Goal: Task Accomplishment & Management: Complete application form

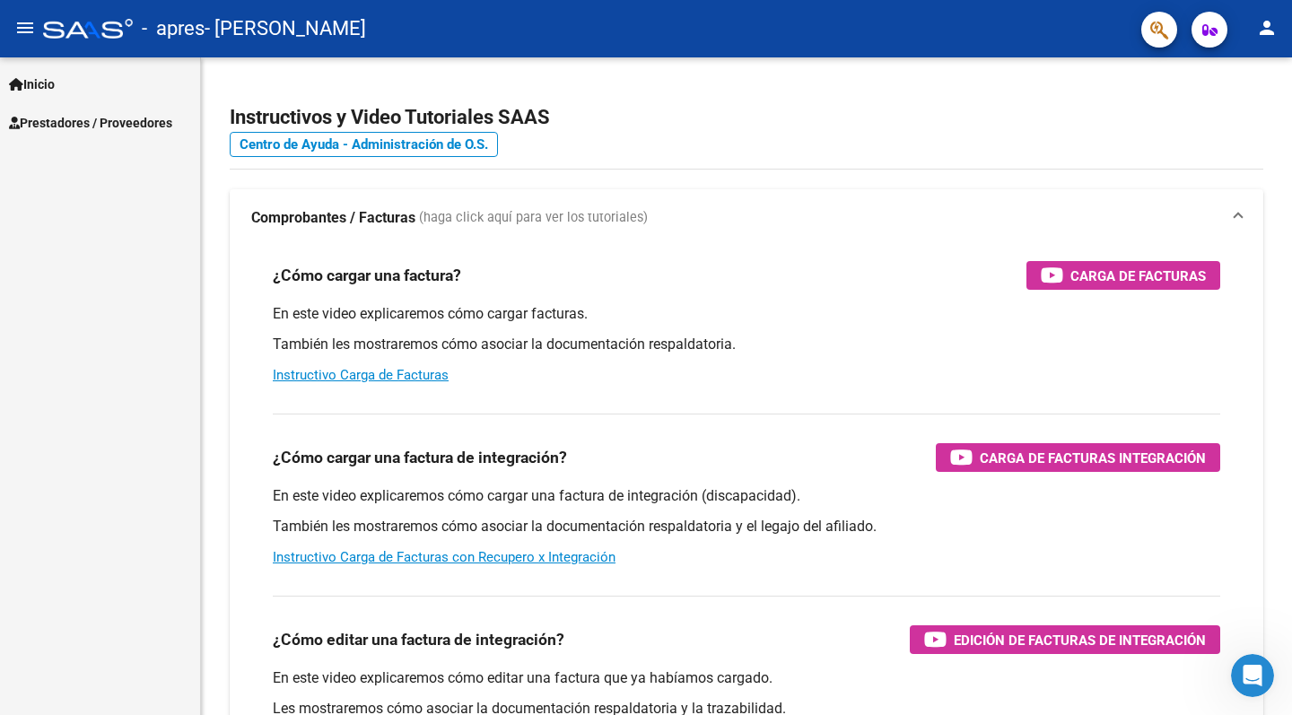
click at [22, 33] on mat-icon "menu" at bounding box center [25, 28] width 22 height 22
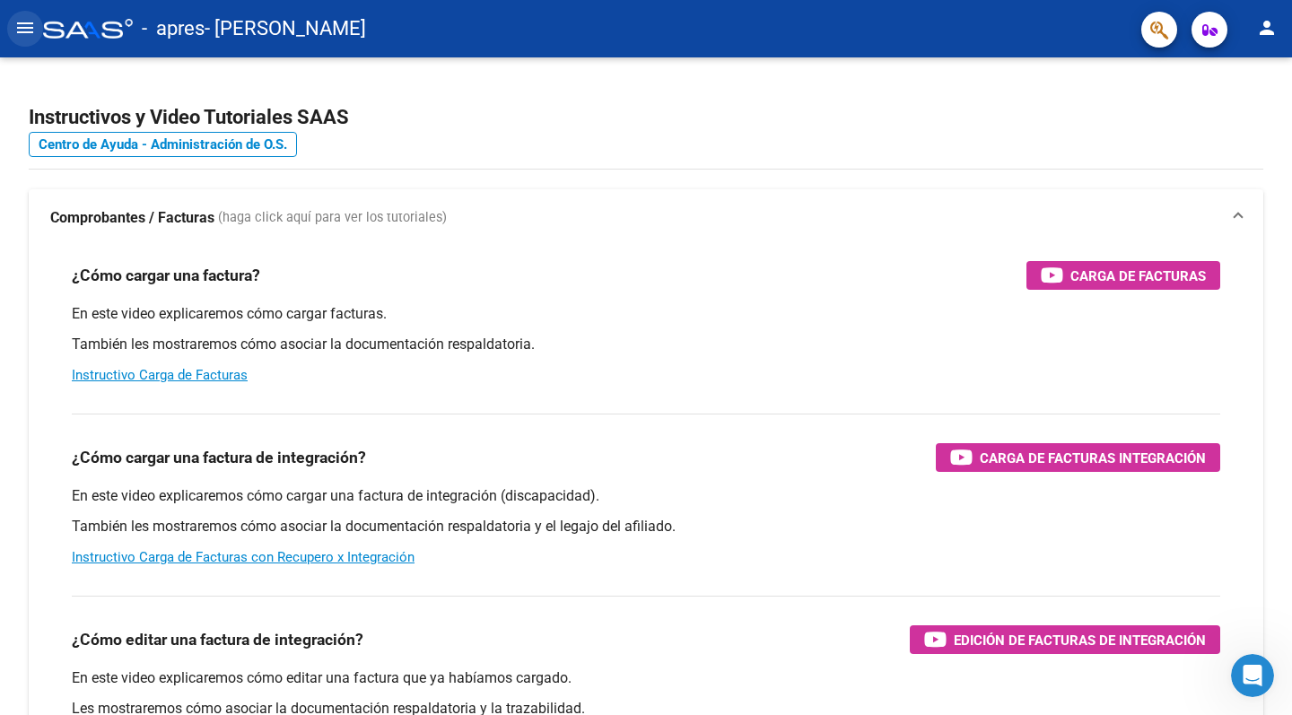
click at [19, 26] on mat-icon "menu" at bounding box center [25, 28] width 22 height 22
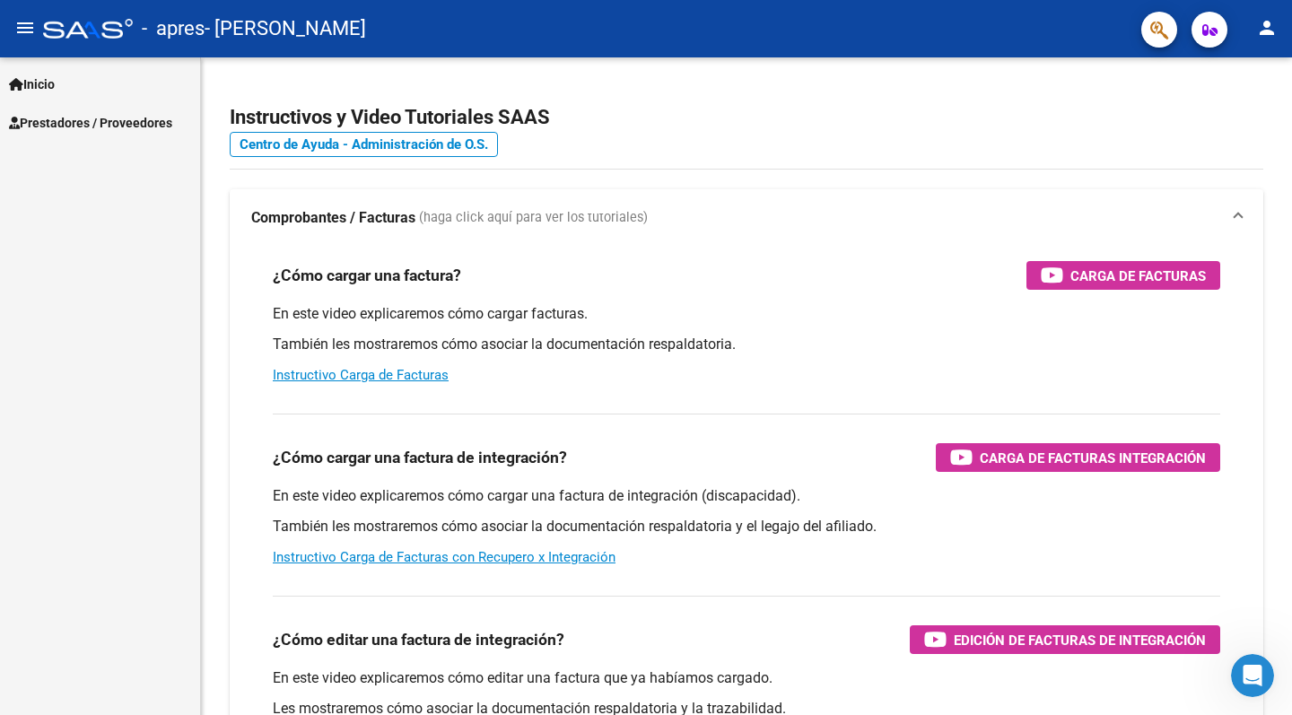
click at [34, 82] on span "Inicio" at bounding box center [32, 84] width 46 height 20
click at [51, 198] on span "Prestadores / Proveedores" at bounding box center [90, 200] width 163 height 20
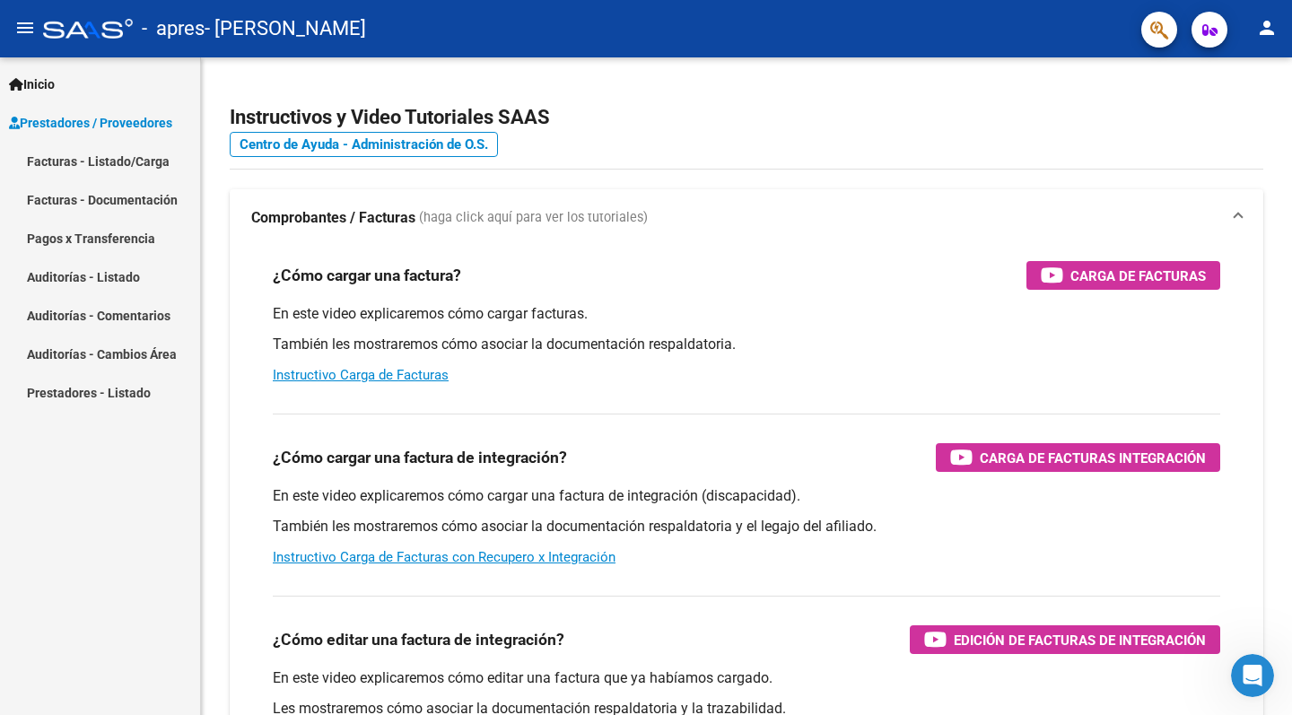
click at [62, 167] on link "Facturas - Listado/Carga" at bounding box center [100, 161] width 200 height 39
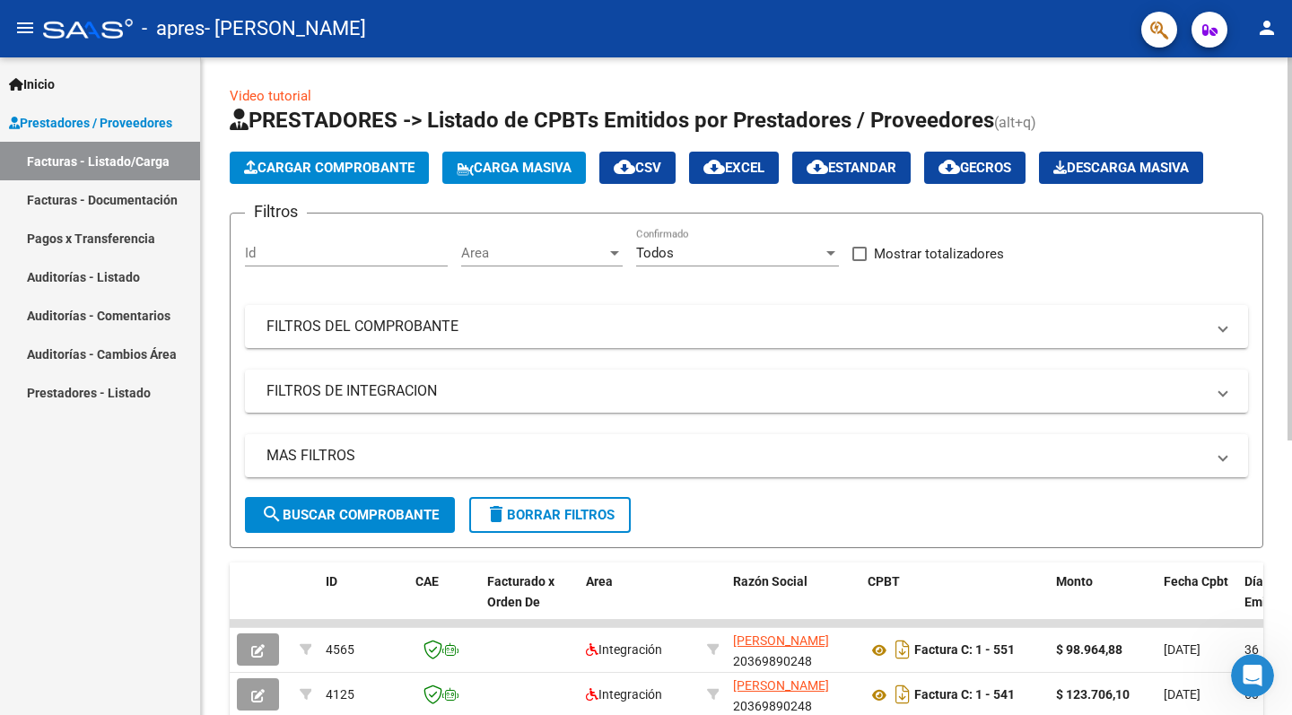
click at [320, 163] on span "Cargar Comprobante" at bounding box center [329, 168] width 170 height 16
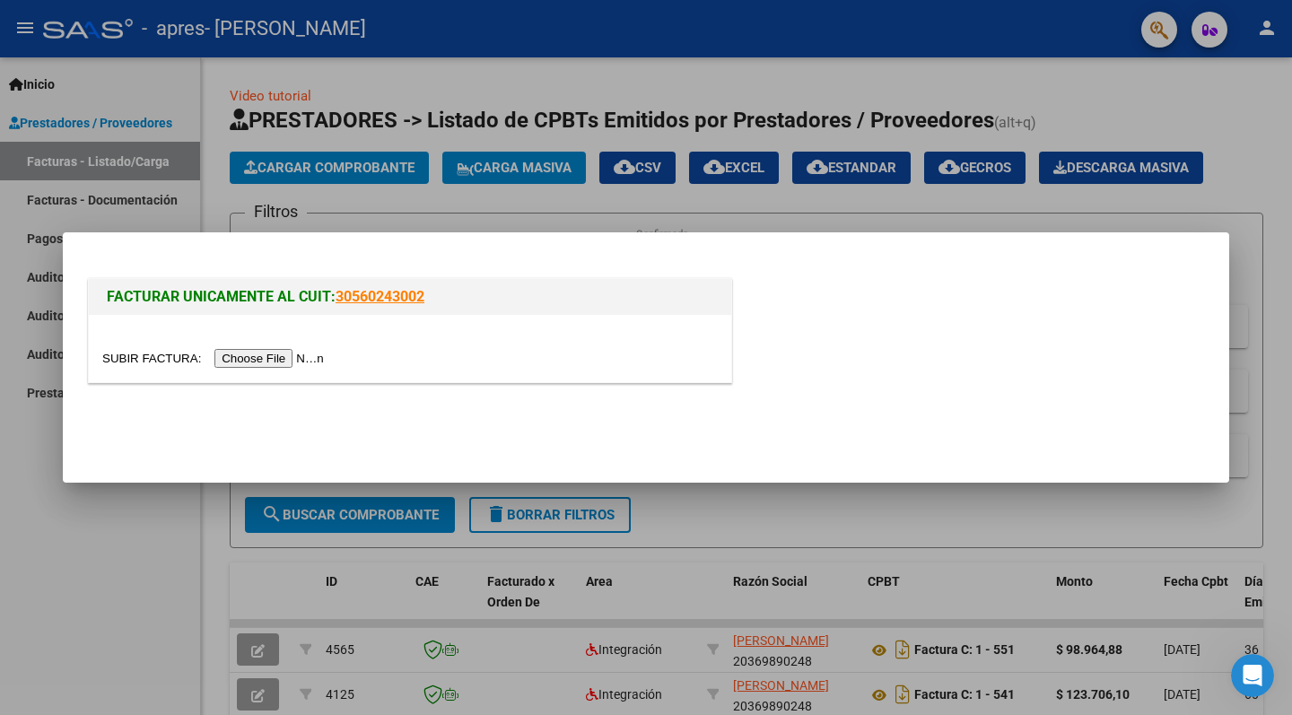
click at [232, 361] on input "file" at bounding box center [215, 358] width 227 height 19
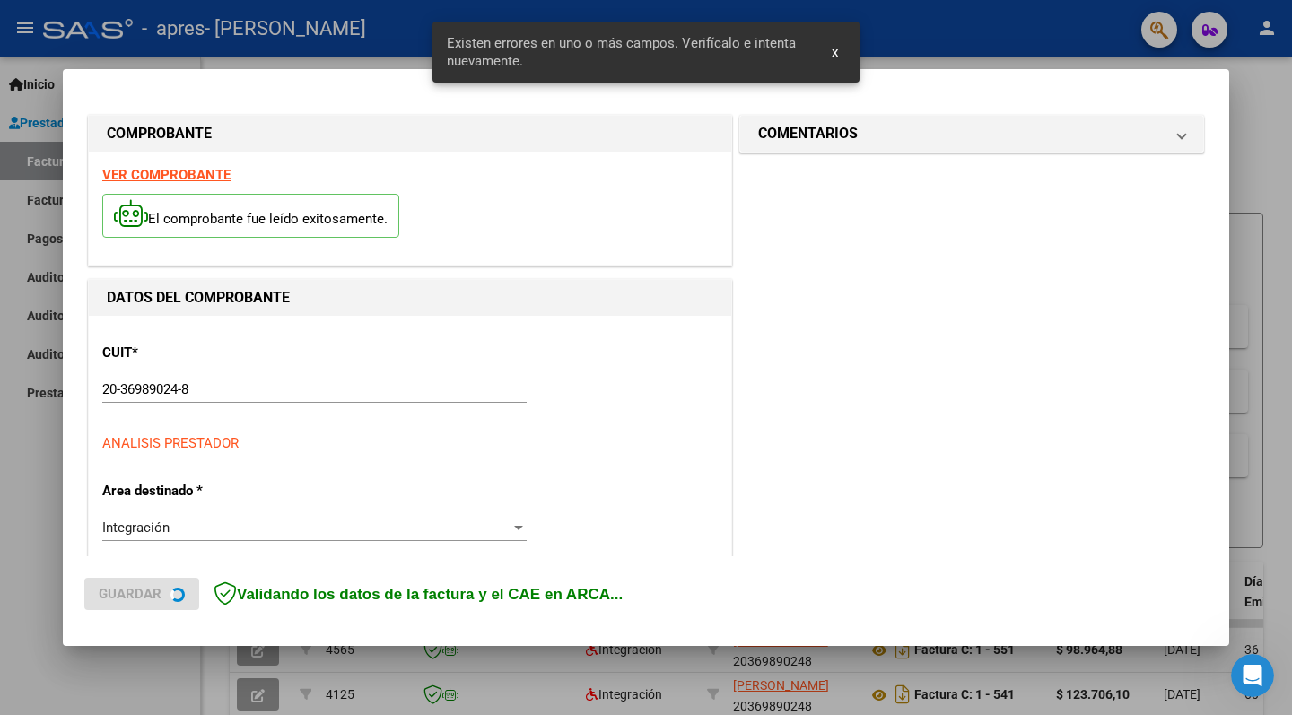
scroll to position [355, 0]
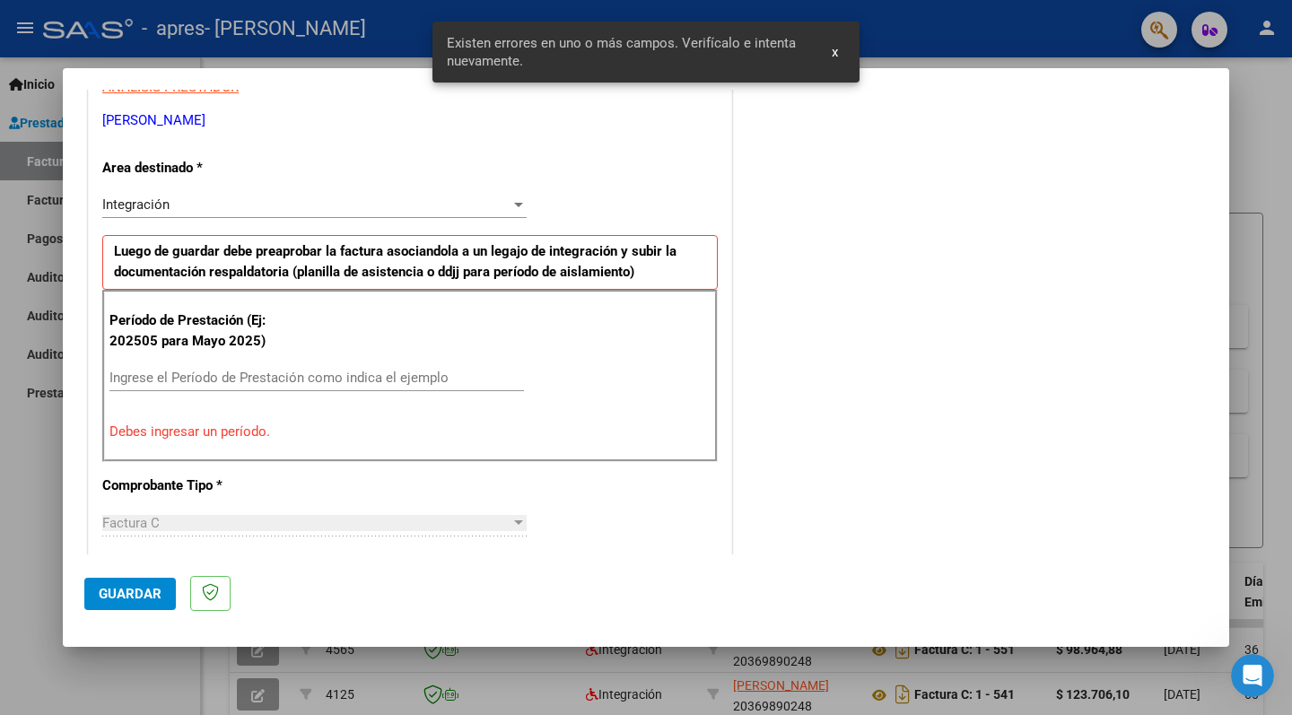
click at [270, 370] on input "Ingrese el Período de Prestación como indica el ejemplo" at bounding box center [316, 378] width 415 height 16
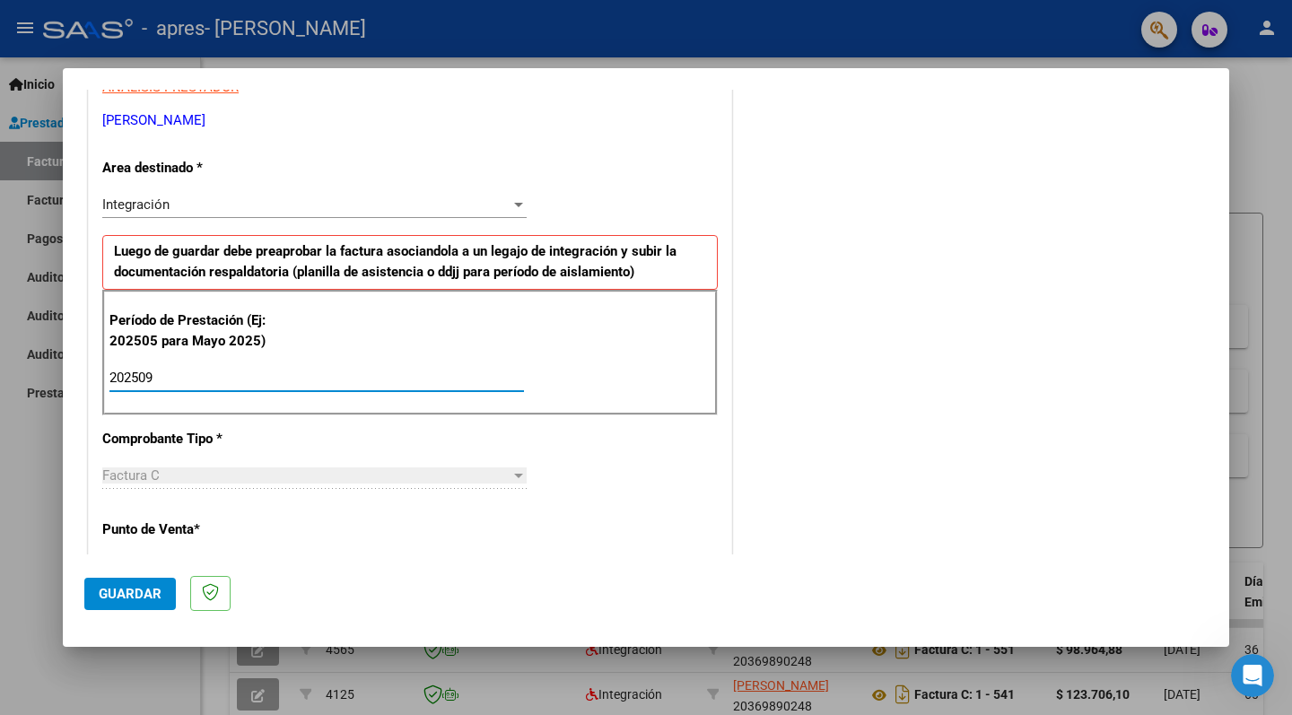
type input "202509"
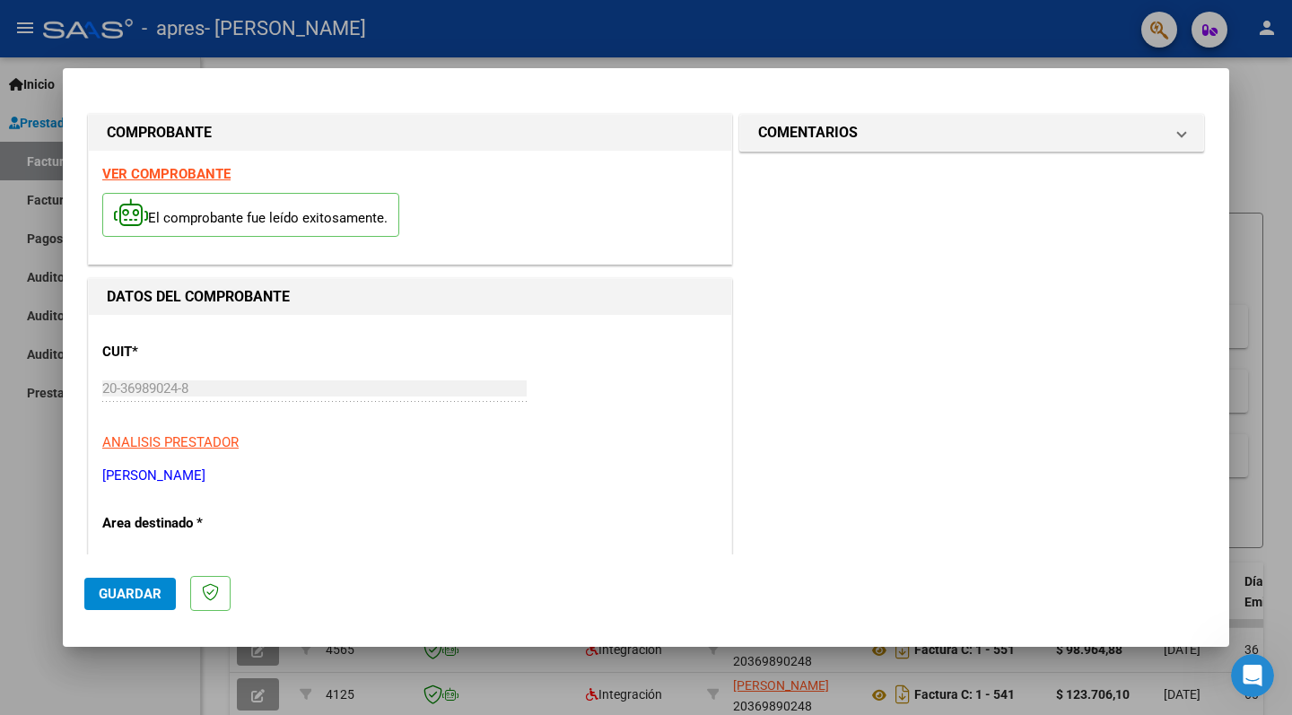
scroll to position [11, 0]
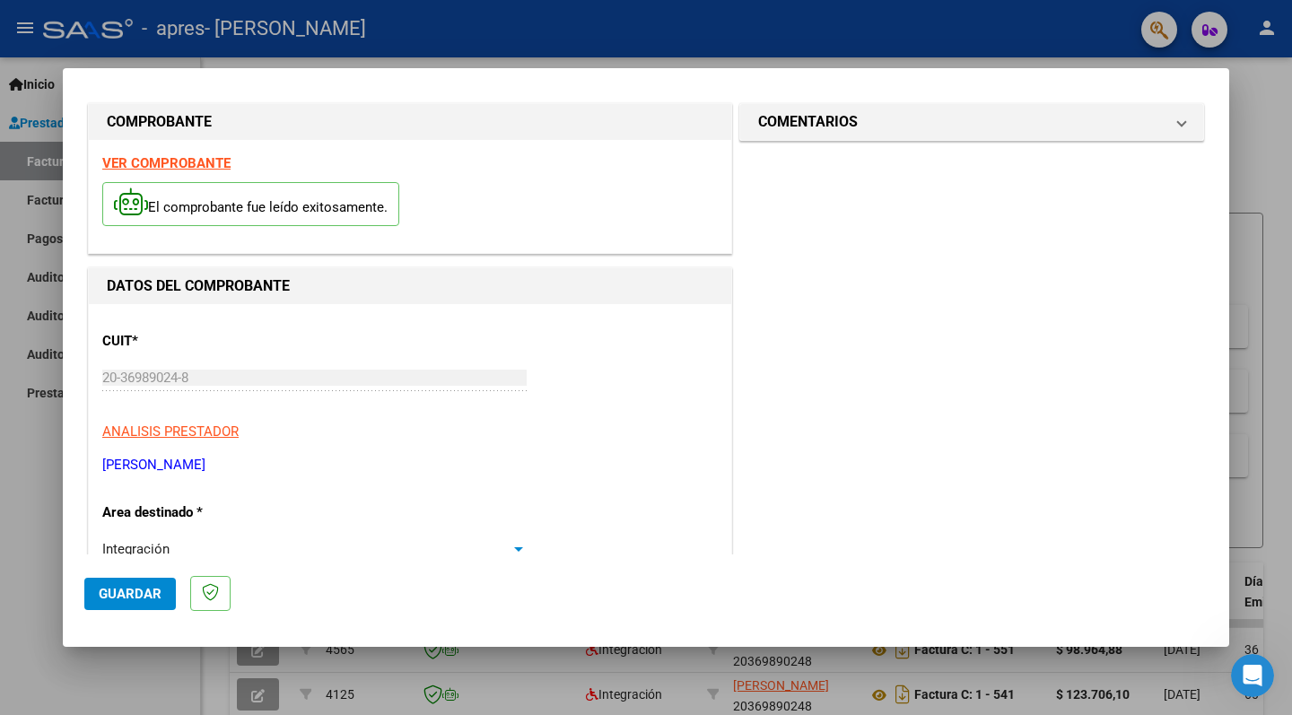
click at [132, 600] on span "Guardar" at bounding box center [130, 594] width 63 height 16
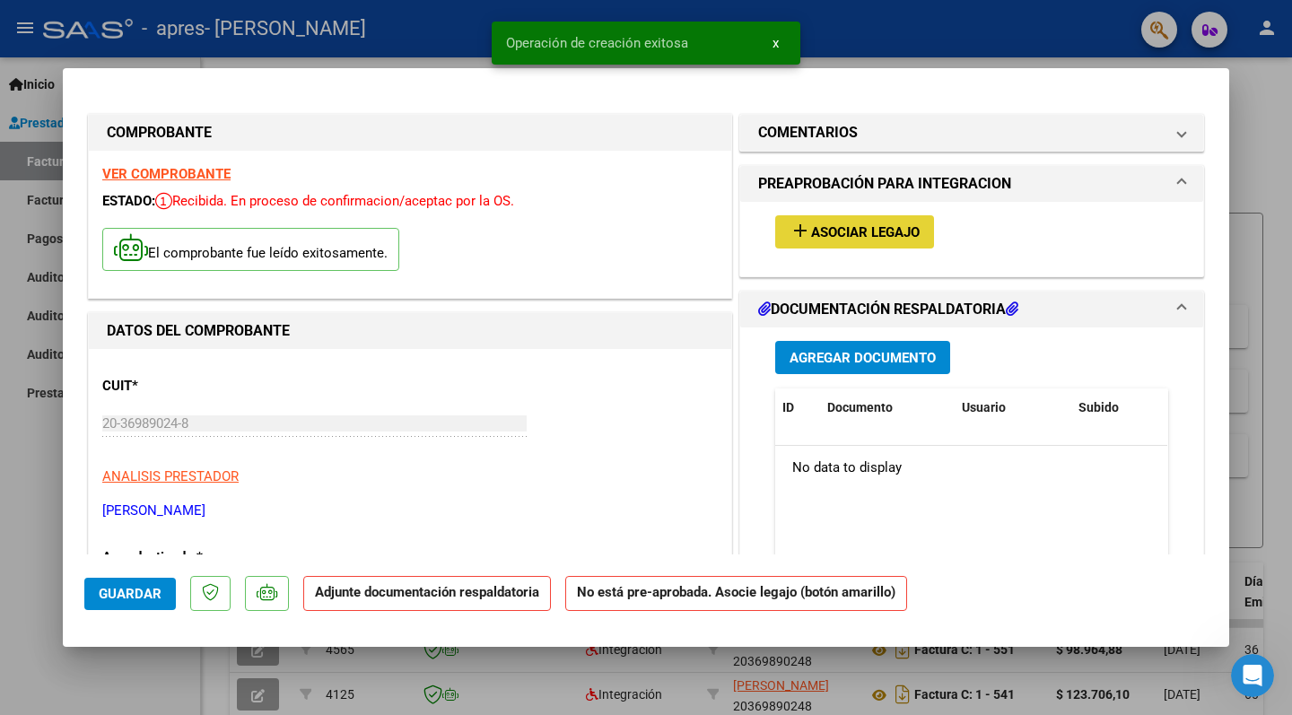
click at [895, 236] on span "Asociar Legajo" at bounding box center [865, 232] width 109 height 16
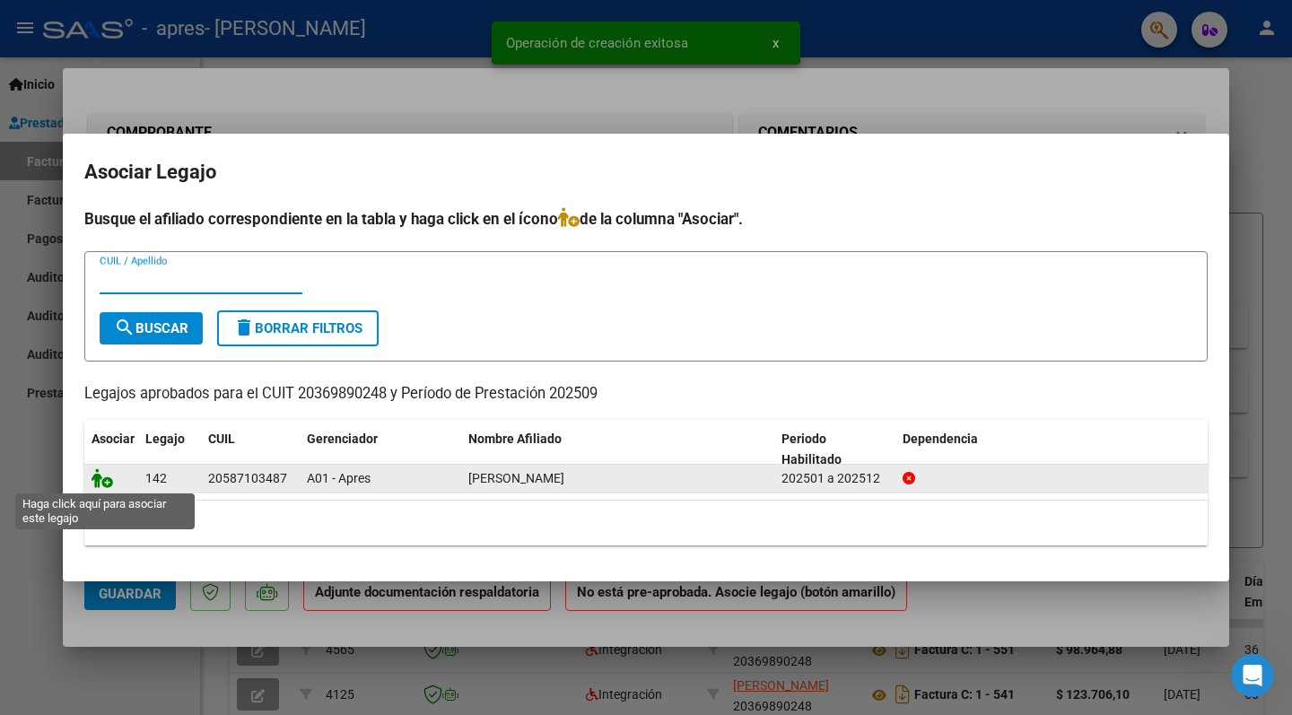
click at [103, 482] on icon at bounding box center [103, 478] width 22 height 20
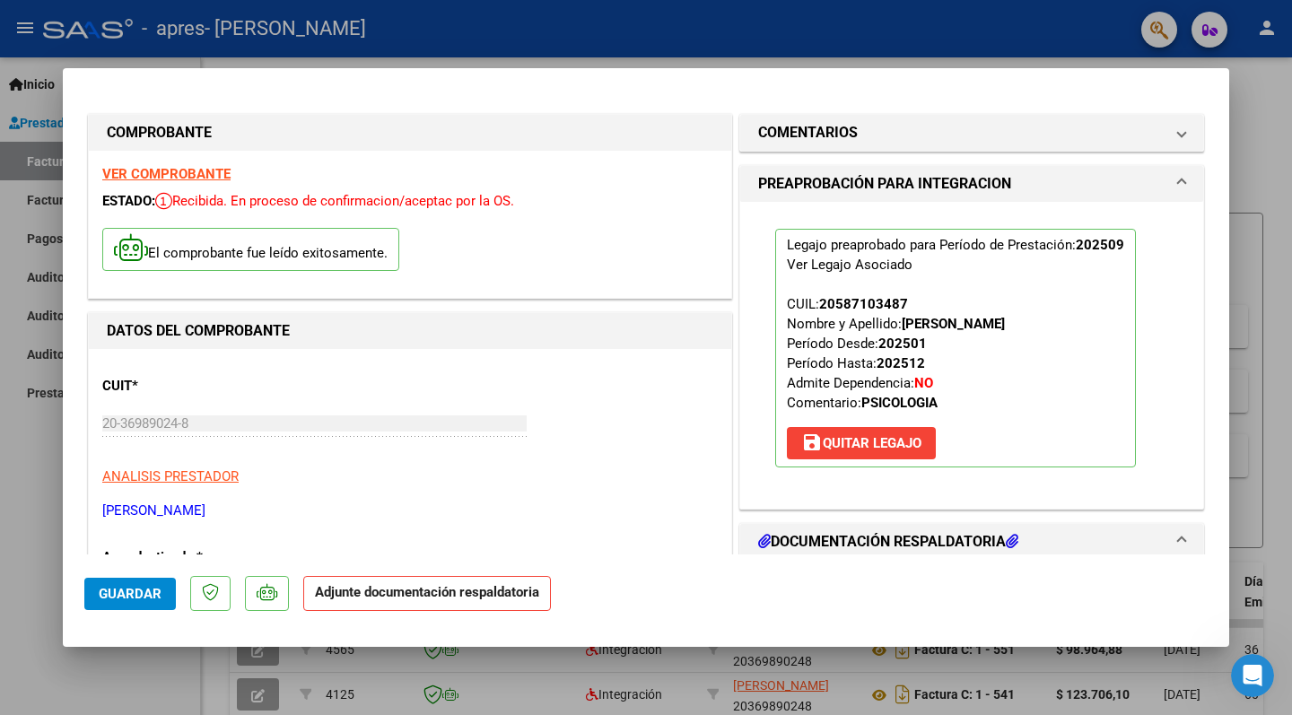
click at [1186, 186] on mat-expansion-panel-header "PREAPROBACIÓN PARA INTEGRACION" at bounding box center [971, 184] width 463 height 36
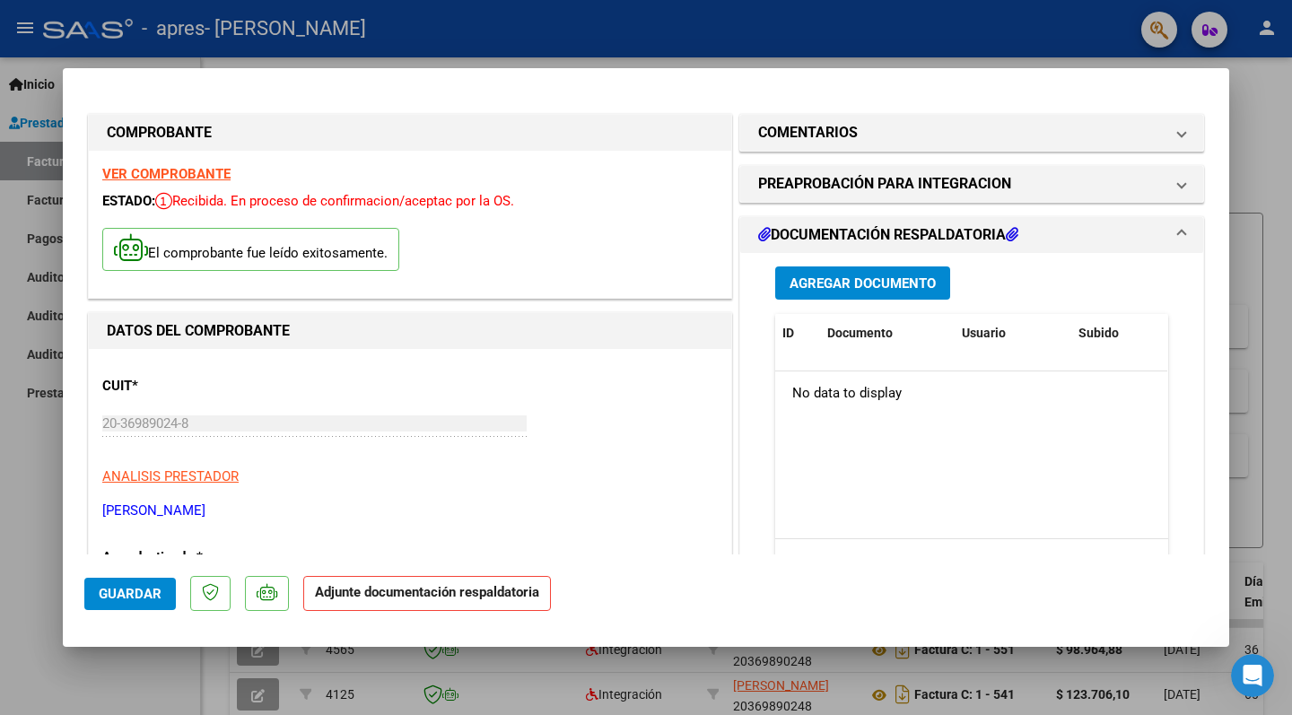
click at [928, 281] on span "Agregar Documento" at bounding box center [863, 283] width 146 height 16
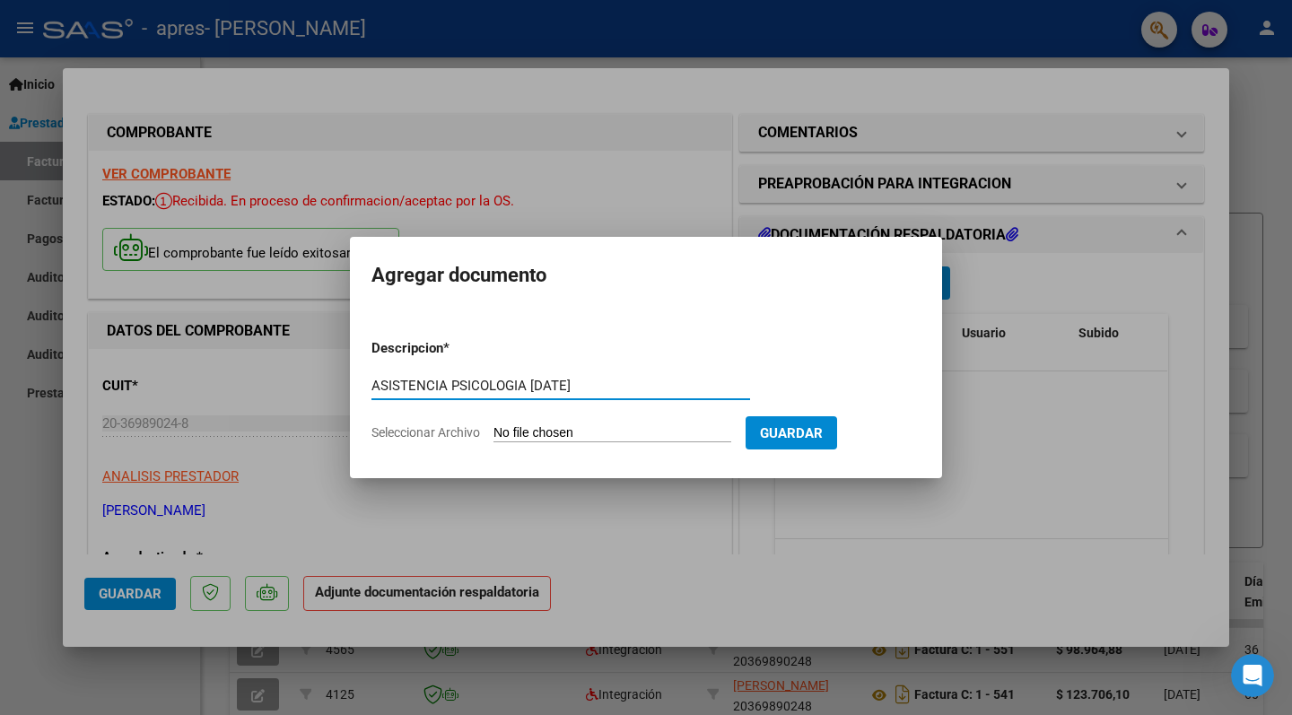
type input "ASISTENCIA PSICOLOGIA SEPTIEMBRE 2025"
click at [671, 438] on input "Seleccionar Archivo" at bounding box center [612, 433] width 238 height 17
type input "C:\fakepath\Román Ayala psi 9.pdf"
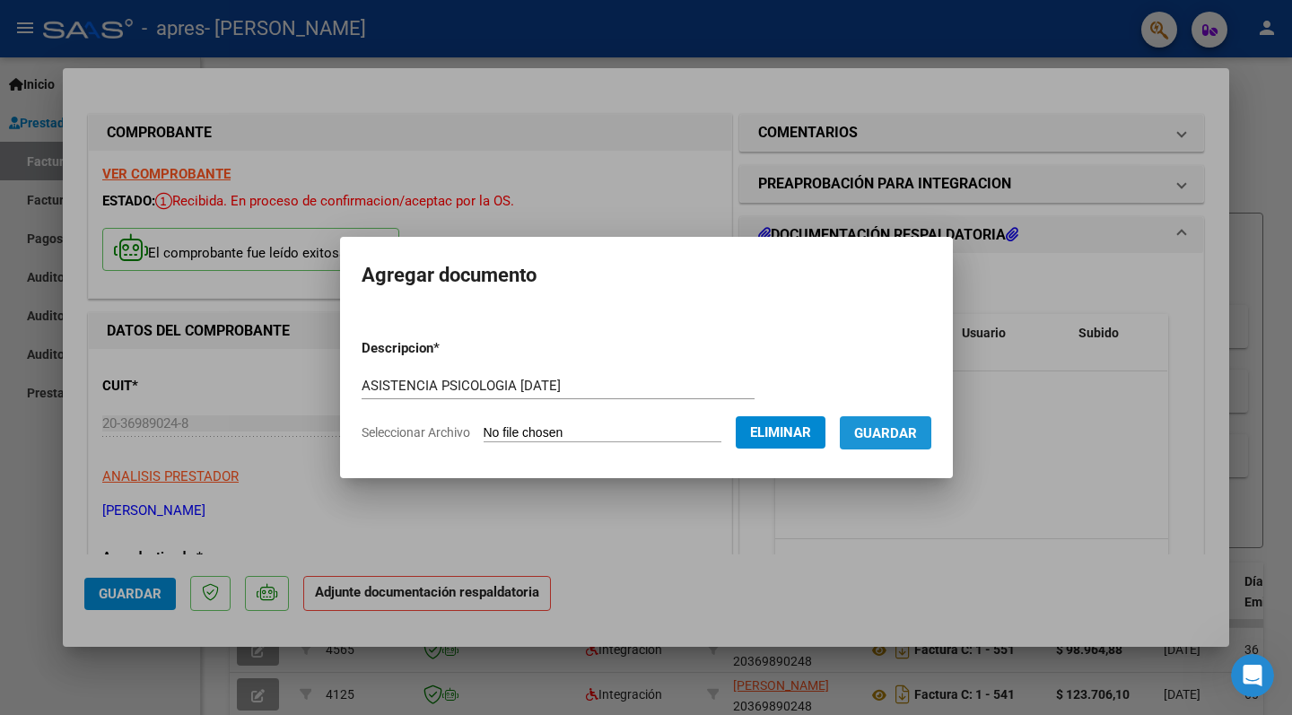
click at [900, 429] on span "Guardar" at bounding box center [885, 433] width 63 height 16
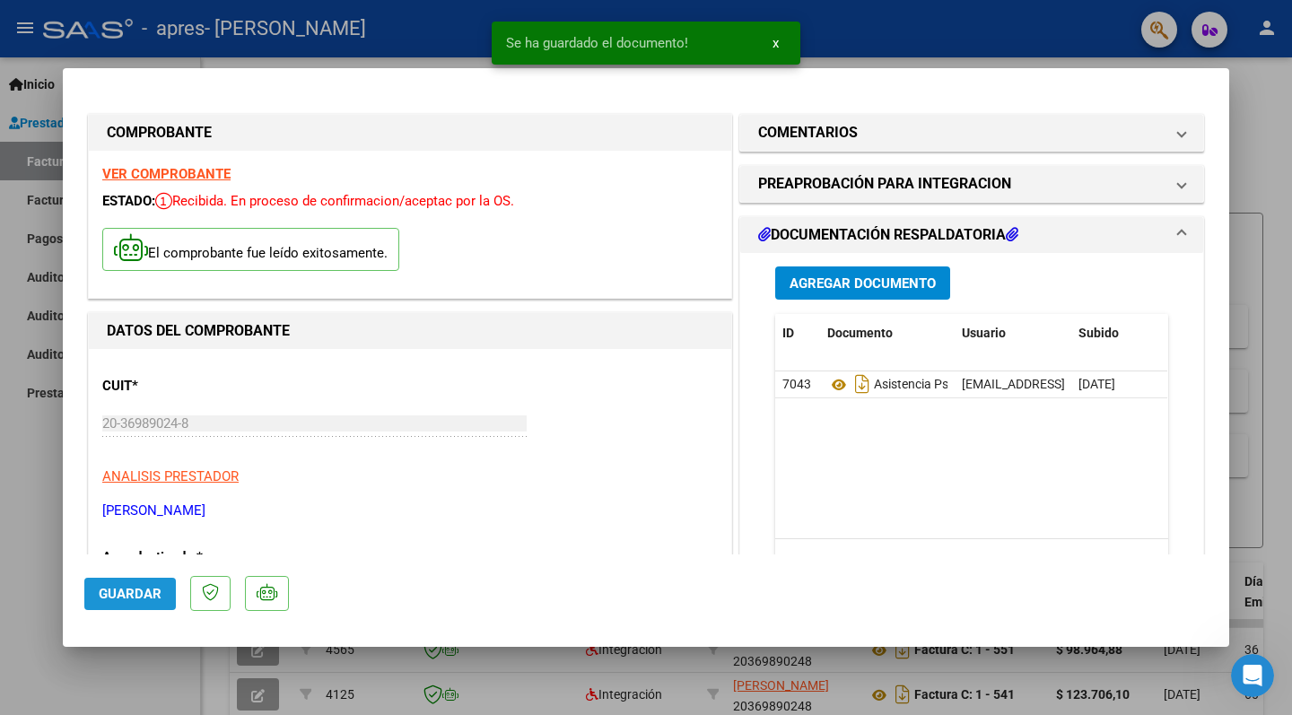
click at [137, 588] on span "Guardar" at bounding box center [130, 594] width 63 height 16
click at [38, 489] on div at bounding box center [646, 357] width 1292 height 715
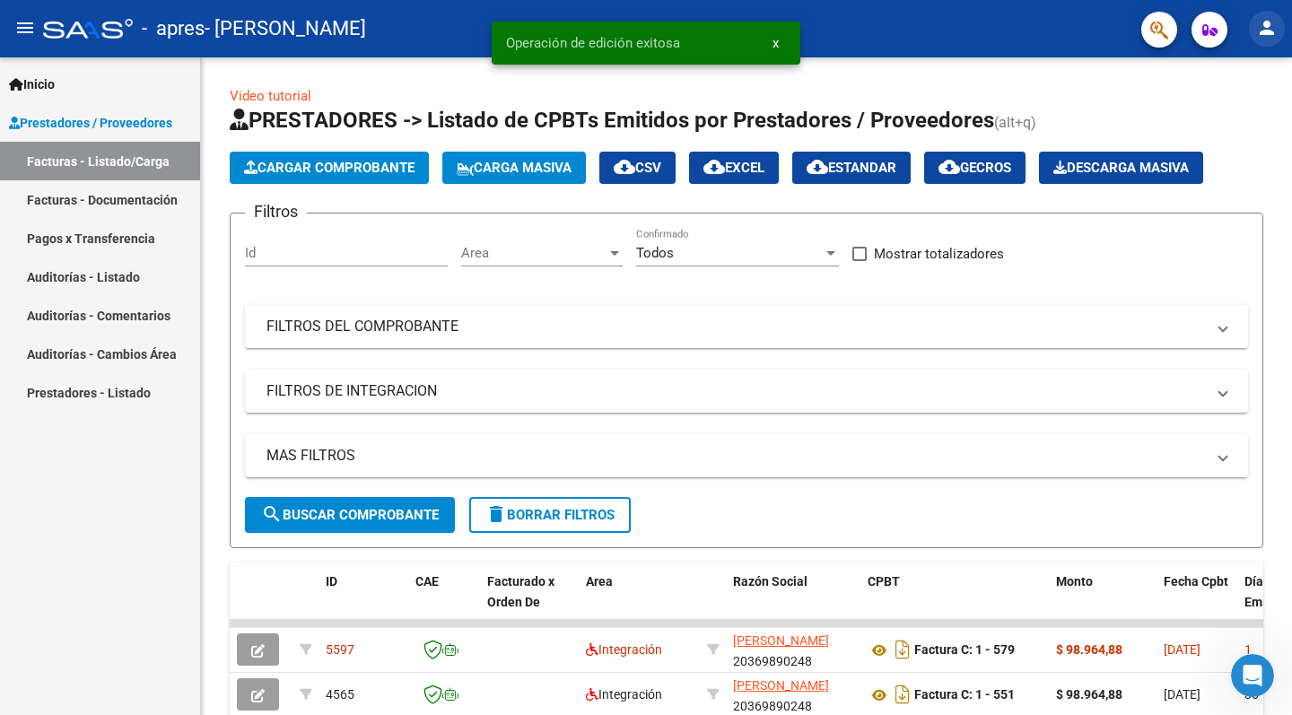
click at [1265, 18] on mat-icon "person" at bounding box center [1267, 28] width 22 height 22
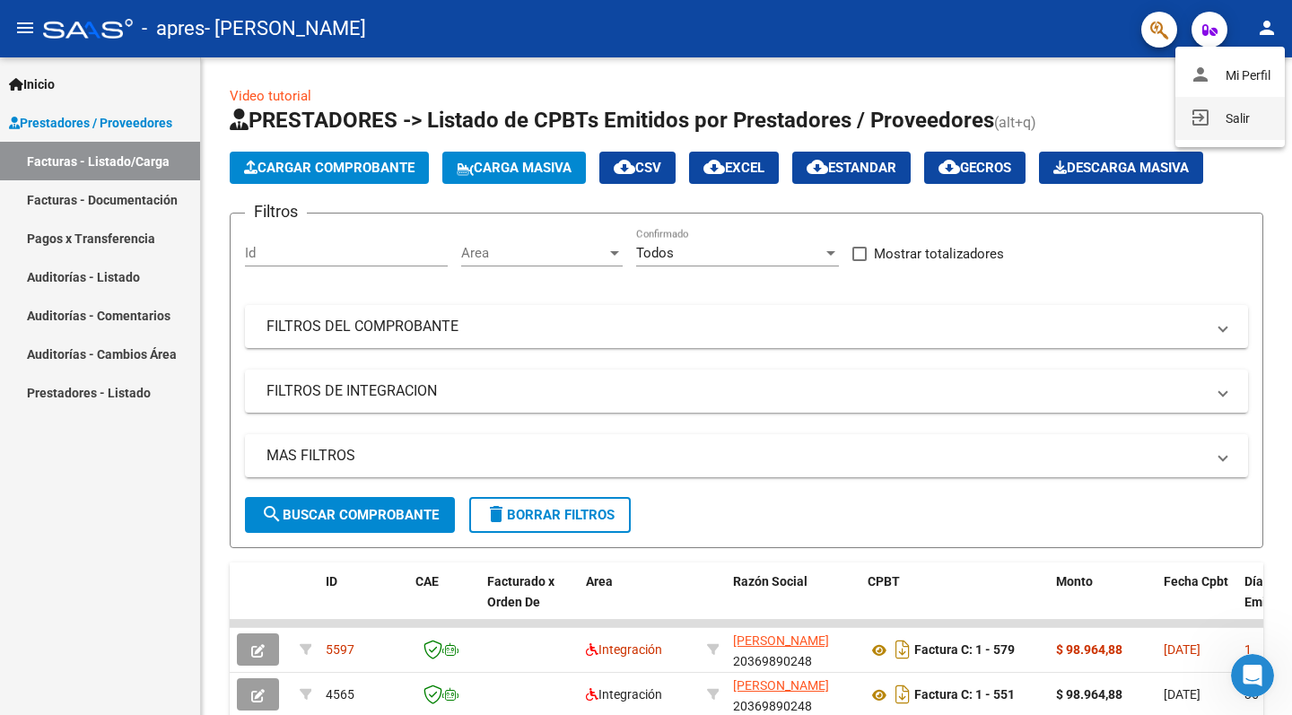
click at [1222, 109] on button "exit_to_app Salir" at bounding box center [1229, 118] width 109 height 43
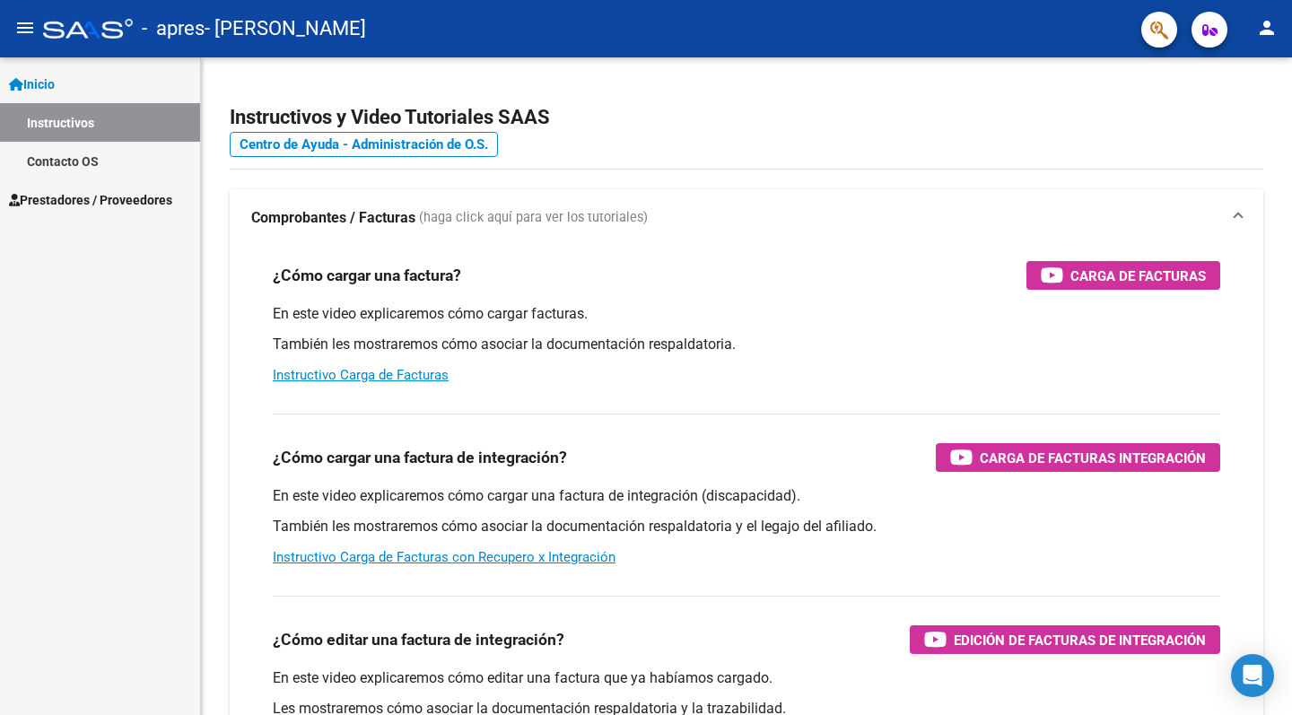
click at [131, 204] on span "Prestadores / Proveedores" at bounding box center [90, 200] width 163 height 20
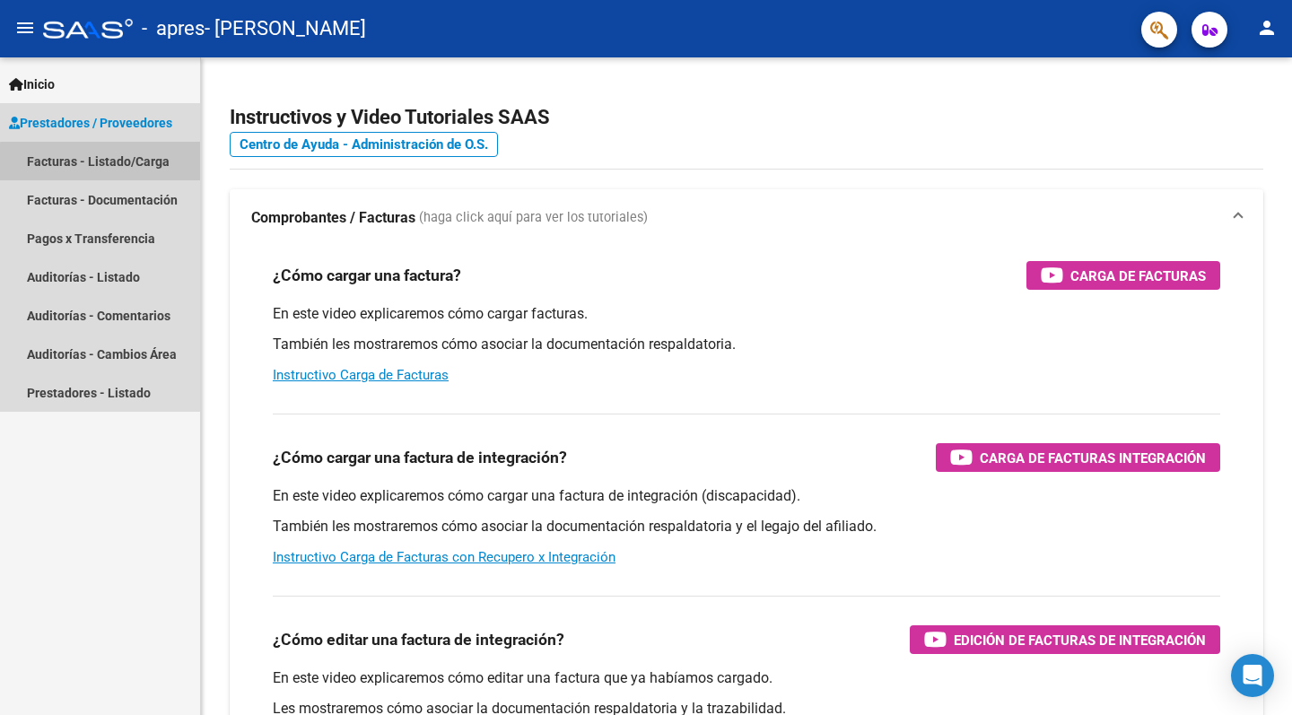
click at [146, 165] on link "Facturas - Listado/Carga" at bounding box center [100, 161] width 200 height 39
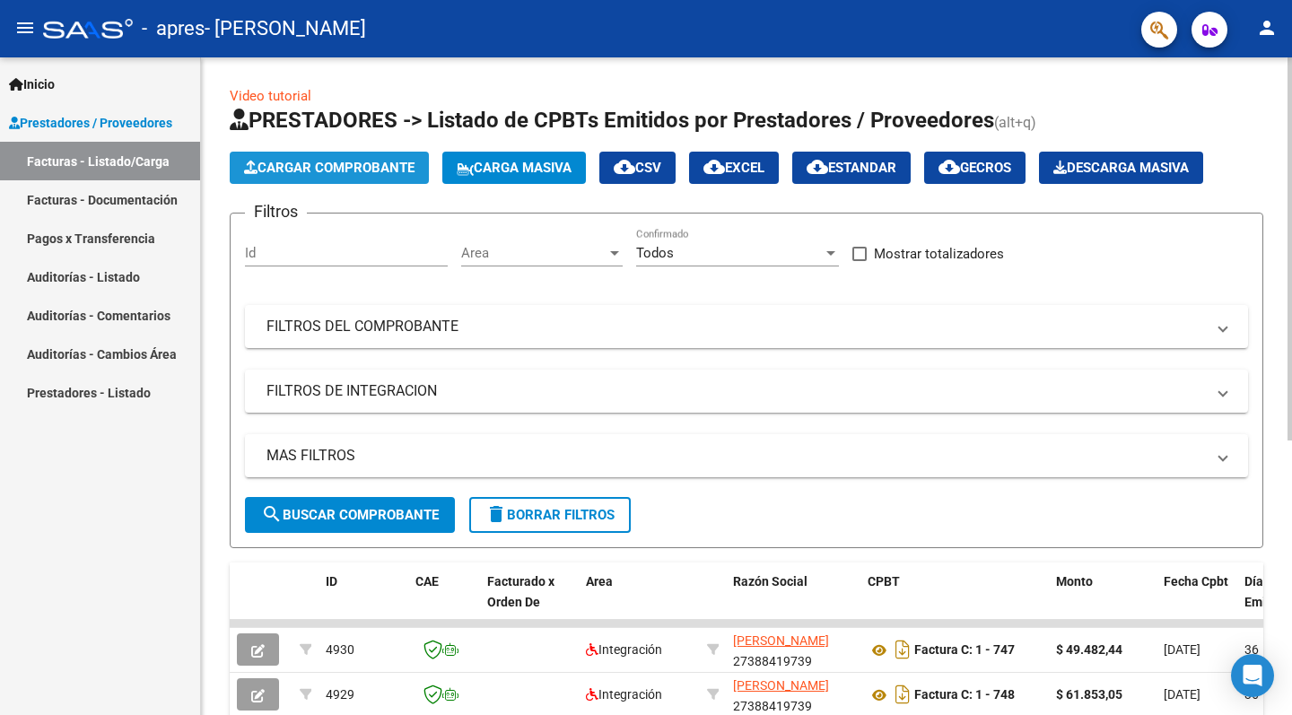
click at [364, 162] on span "Cargar Comprobante" at bounding box center [329, 168] width 170 height 16
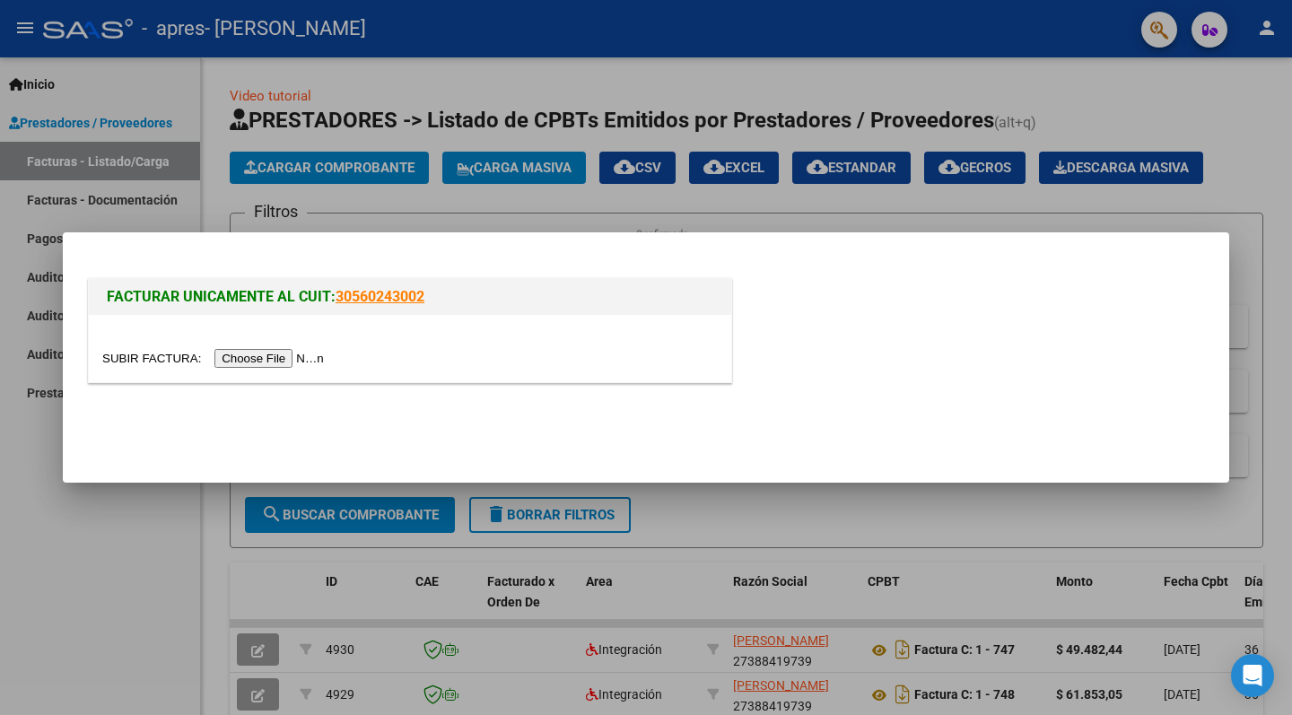
click at [284, 354] on input "file" at bounding box center [215, 358] width 227 height 19
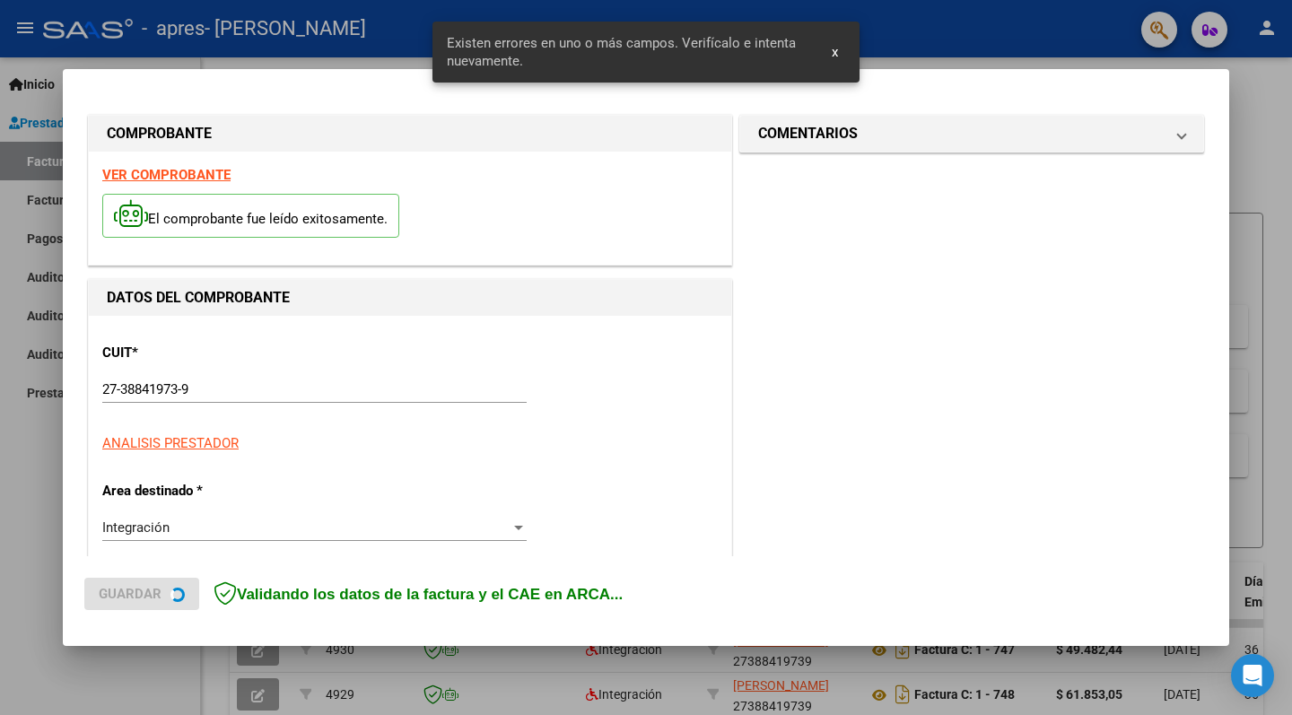
scroll to position [355, 0]
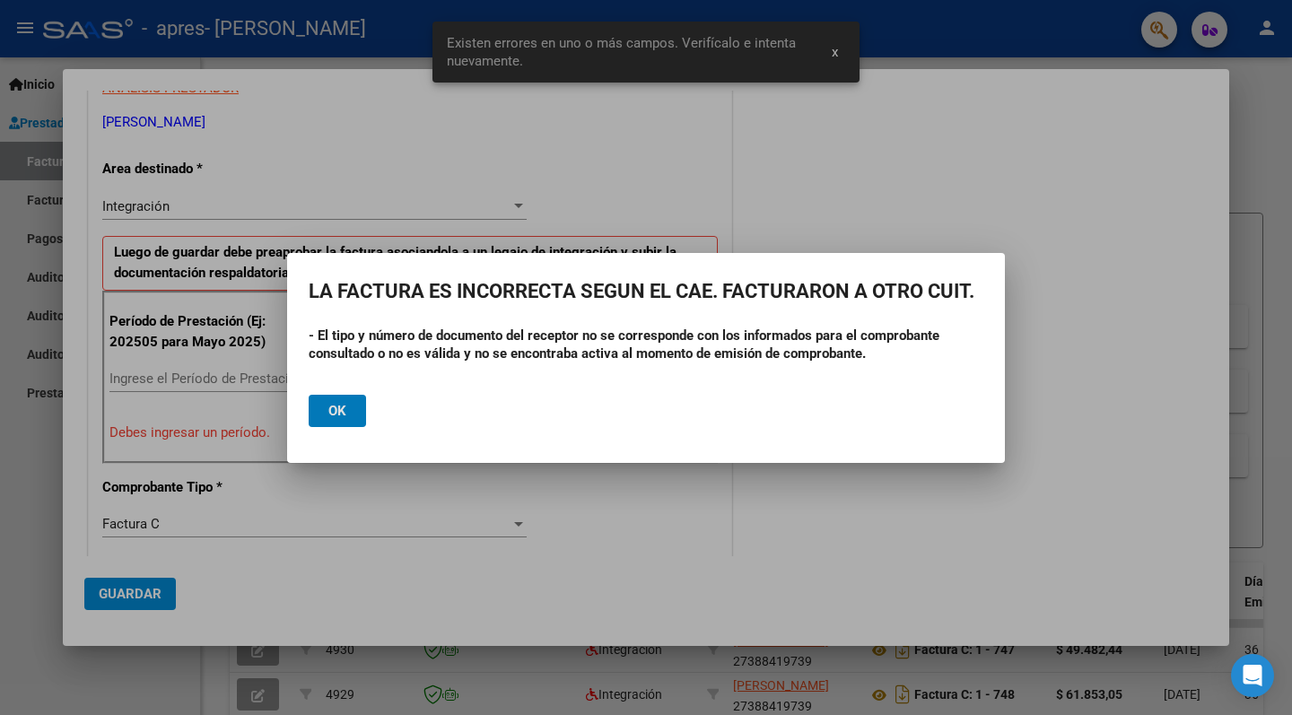
click at [330, 410] on span "Ok" at bounding box center [337, 411] width 18 height 16
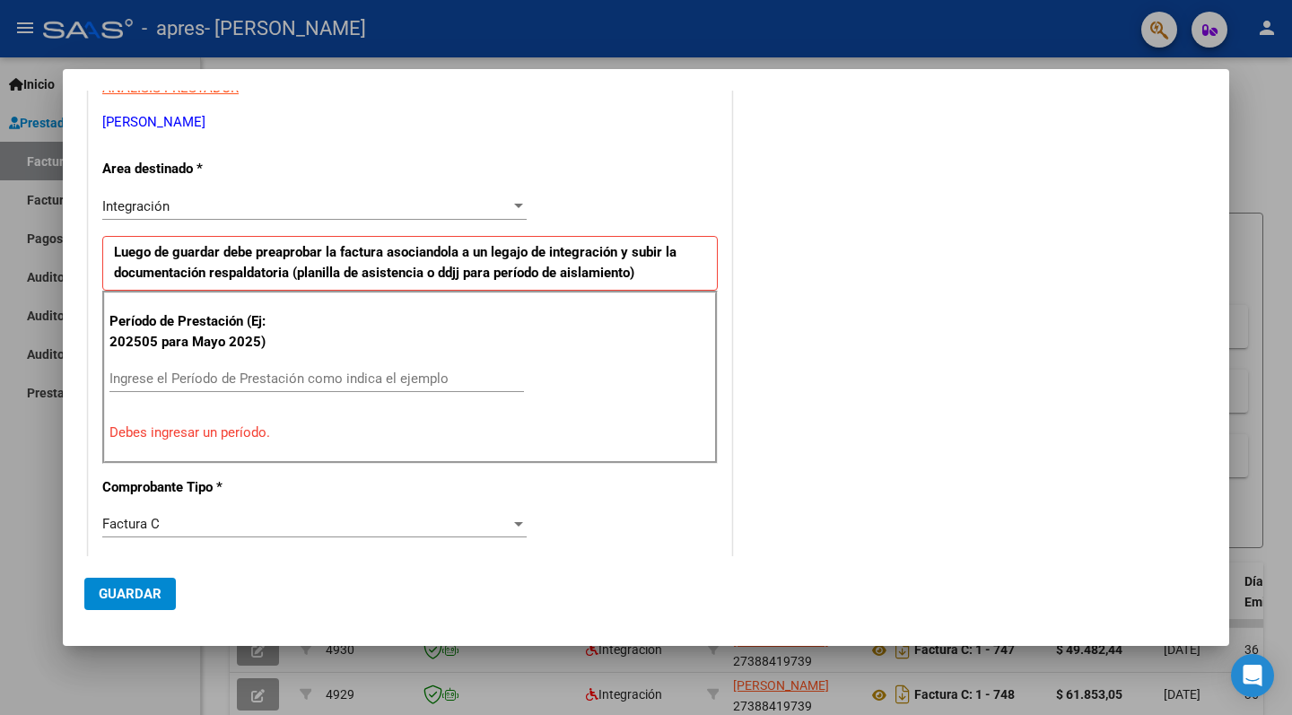
click at [472, 156] on div "CUIT * 27-38841973-9 Ingresar CUIT ANALISIS PRESTADOR [PERSON_NAME] DE LAS [PER…" at bounding box center [410, 659] width 642 height 1397
click at [243, 595] on mat-dialog-actions "Guardar" at bounding box center [645, 590] width 1123 height 68
click at [1257, 143] on div at bounding box center [646, 357] width 1292 height 715
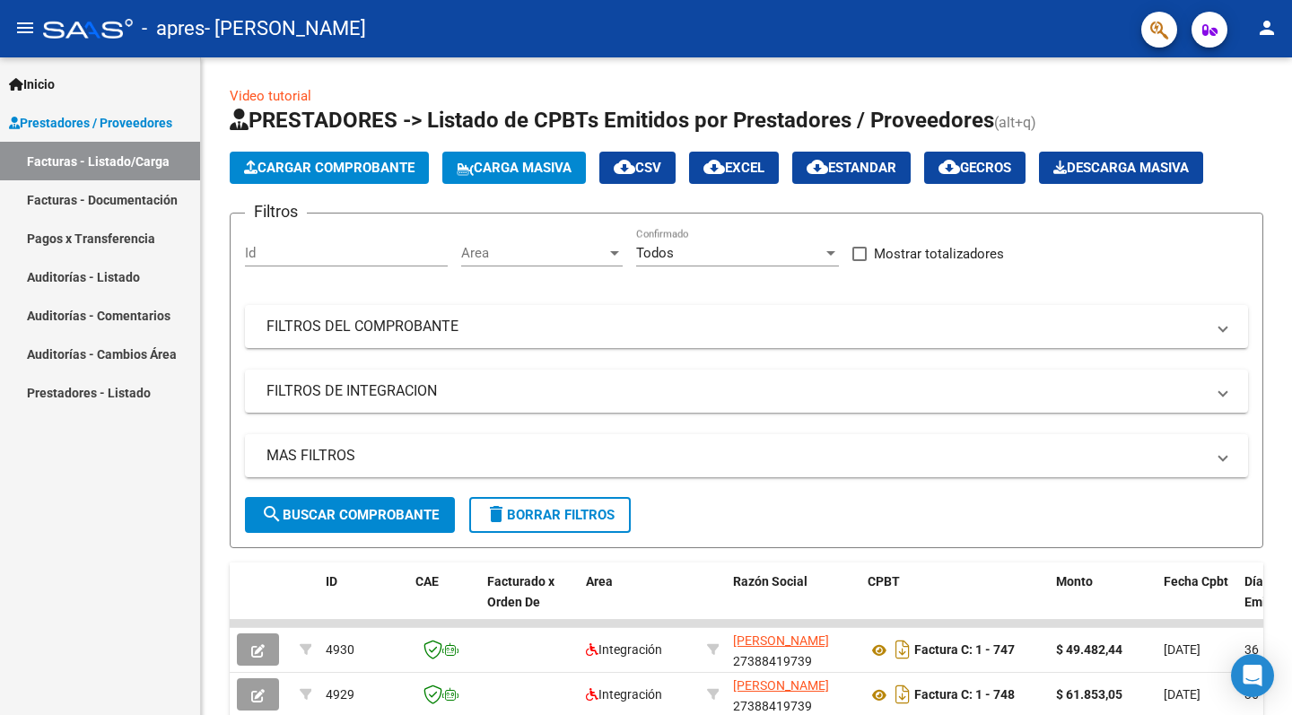
scroll to position [0, 0]
click at [405, 166] on span "Cargar Comprobante" at bounding box center [329, 168] width 170 height 16
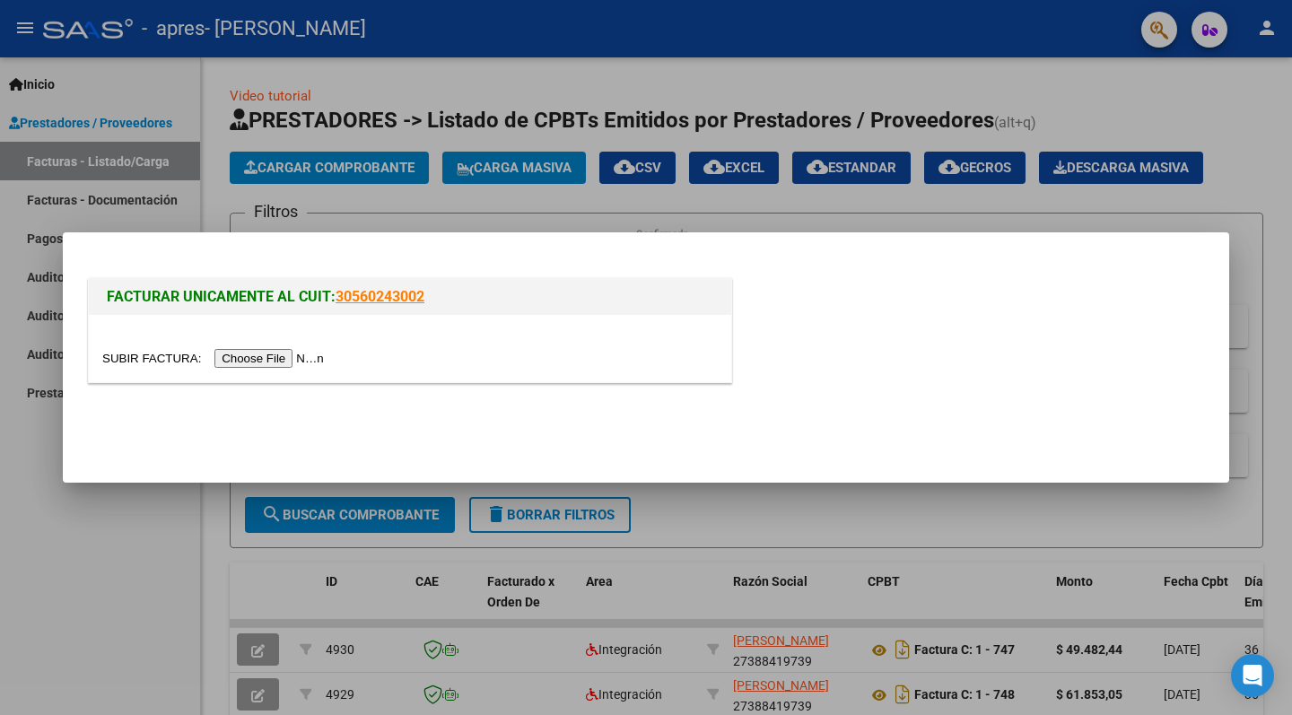
click at [250, 355] on input "file" at bounding box center [215, 358] width 227 height 19
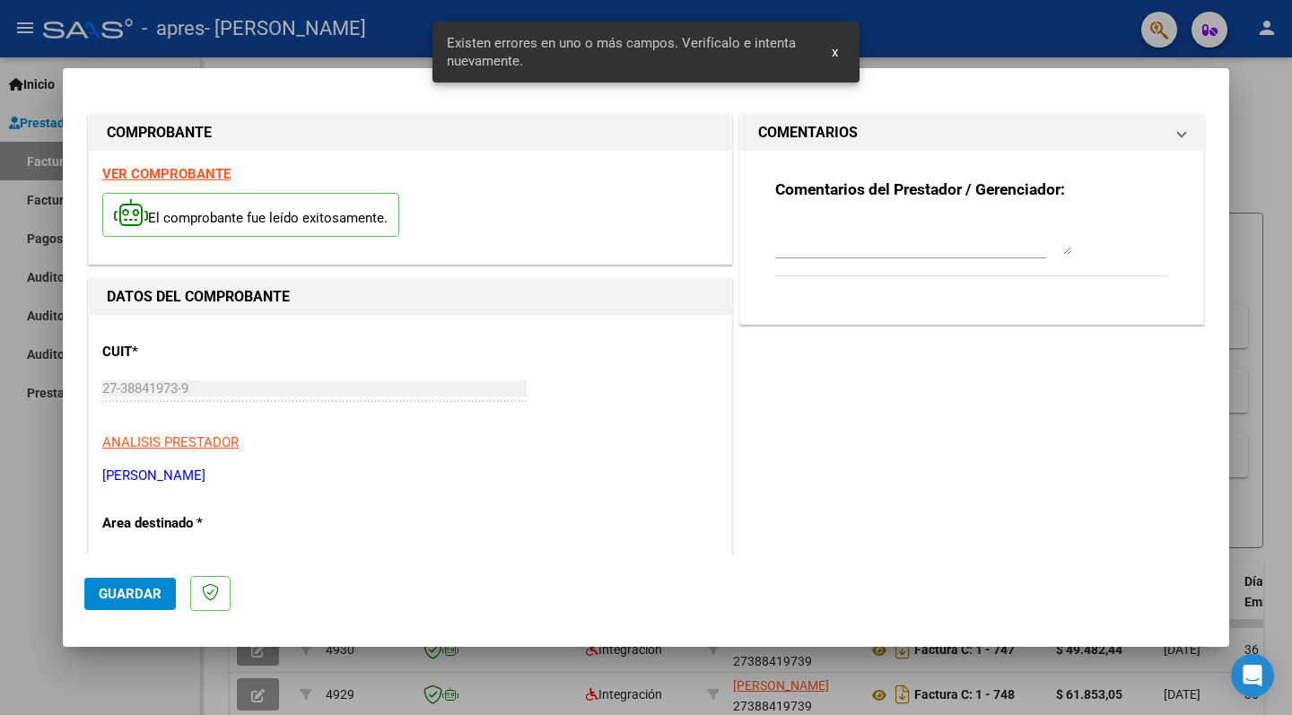
scroll to position [355, 0]
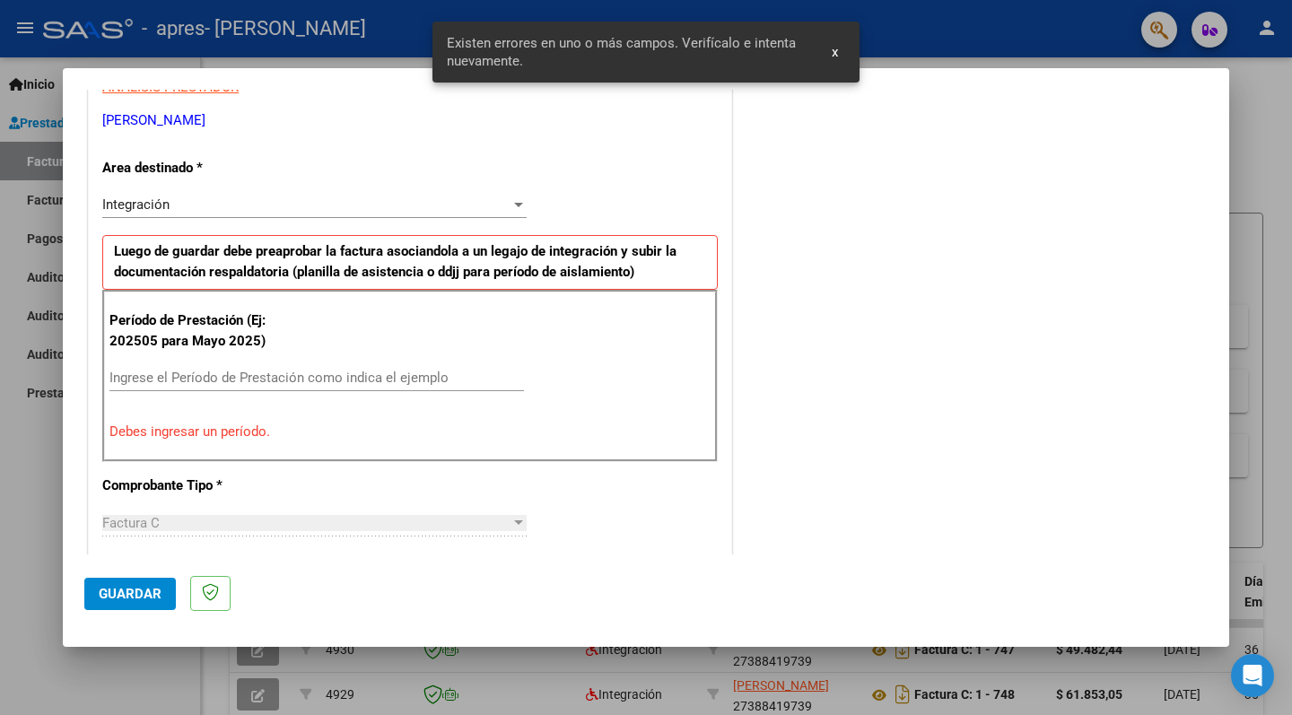
click at [230, 364] on div "Ingrese el Período de Prestación como indica el ejemplo" at bounding box center [316, 377] width 415 height 27
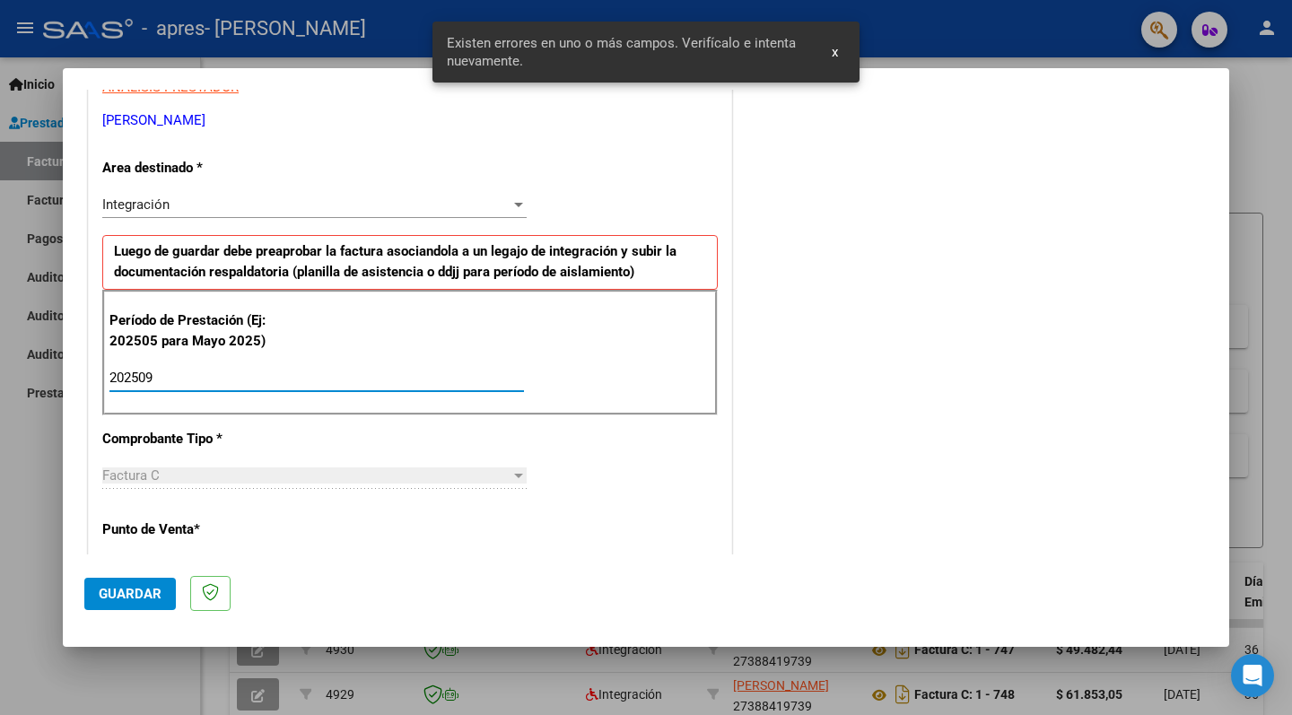
type input "202509"
click at [154, 594] on span "Guardar" at bounding box center [130, 594] width 63 height 16
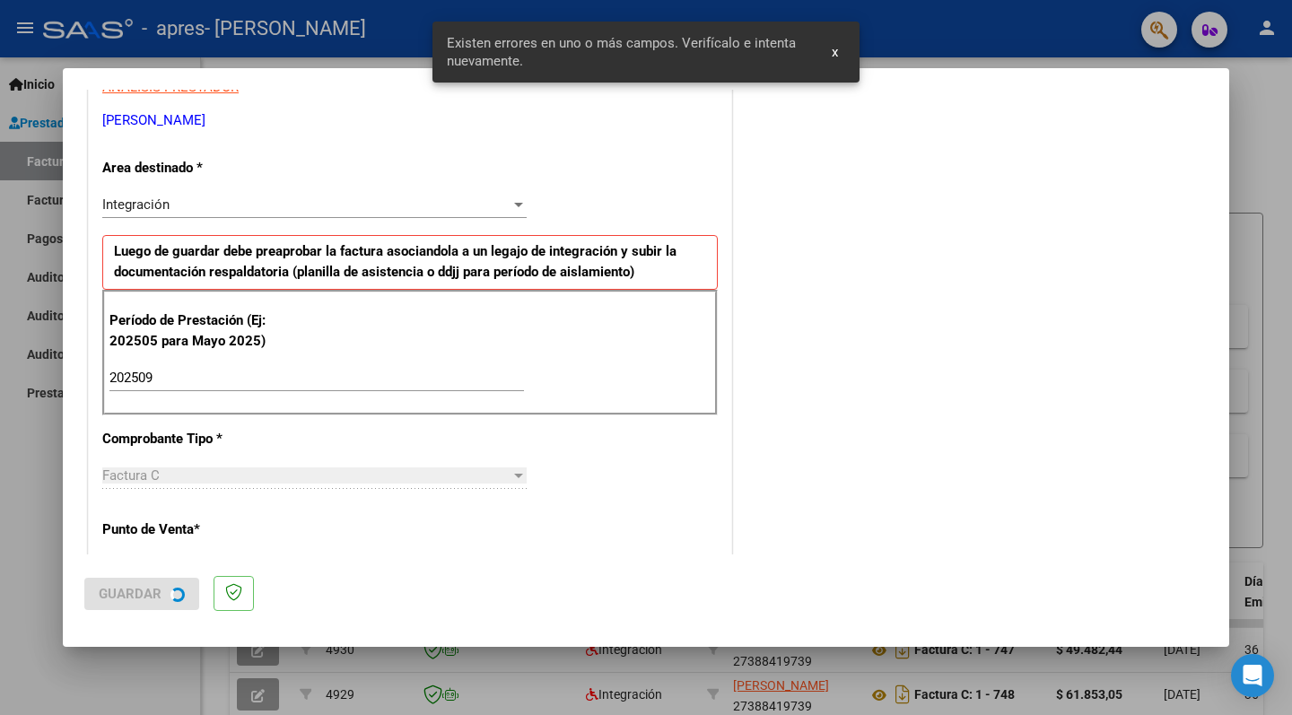
scroll to position [0, 0]
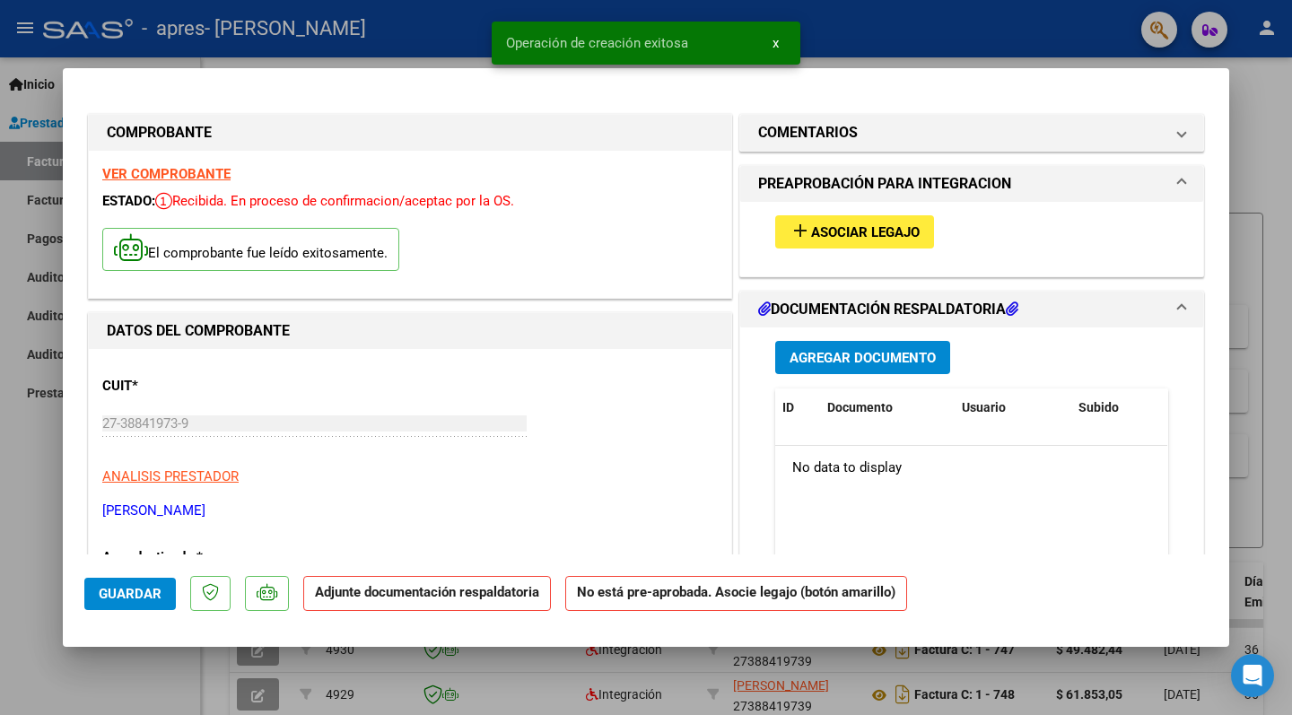
click at [858, 235] on span "Asociar Legajo" at bounding box center [865, 232] width 109 height 16
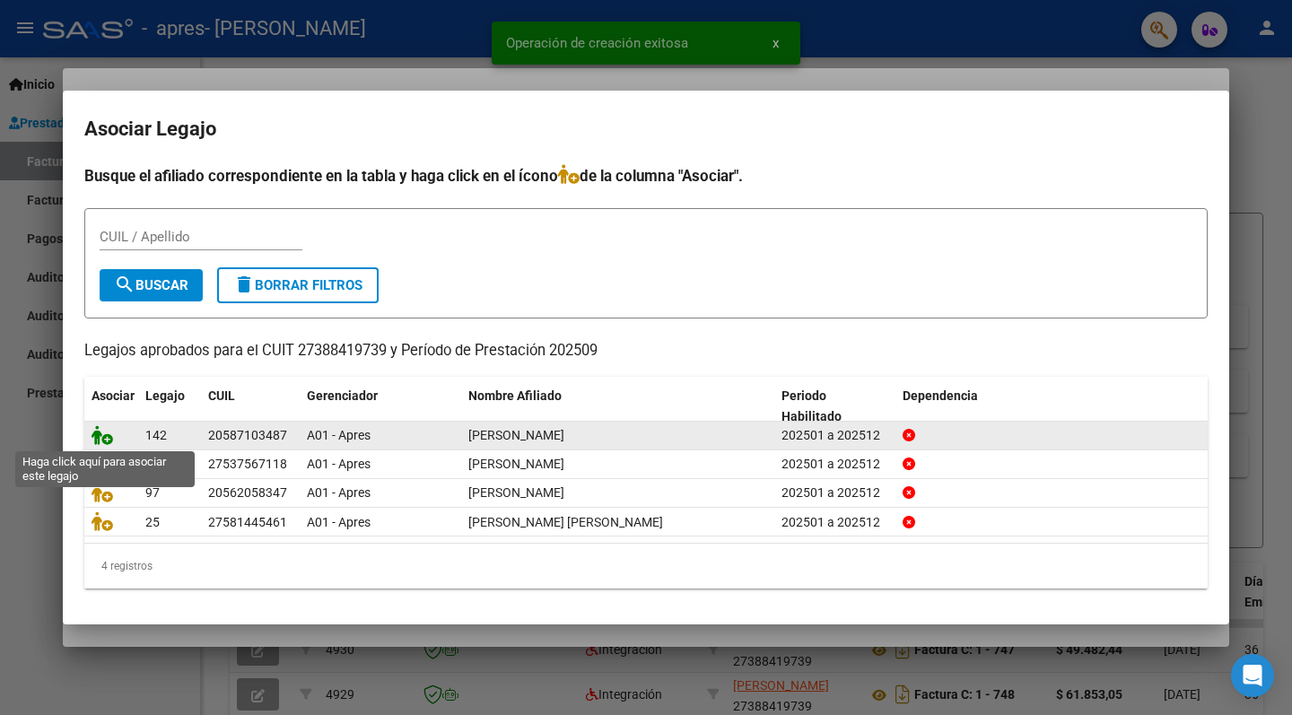
click at [100, 443] on icon at bounding box center [103, 435] width 22 height 20
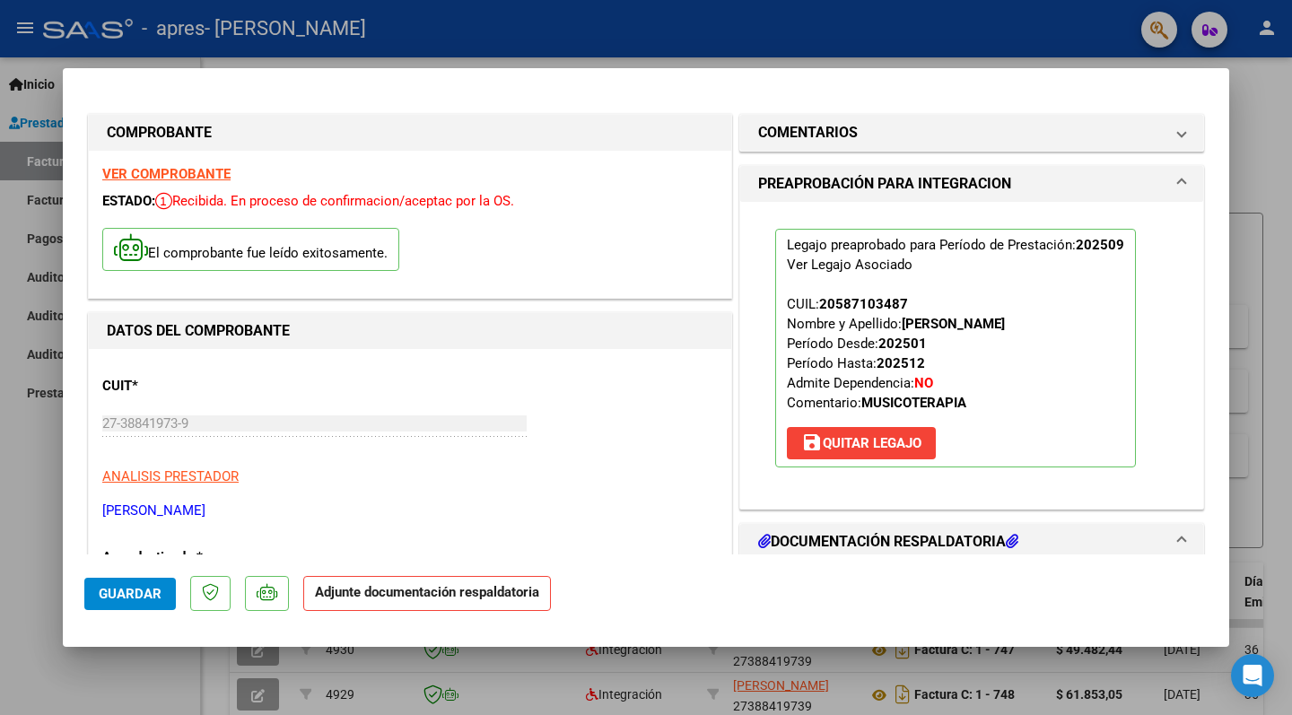
click at [1184, 183] on span at bounding box center [1181, 184] width 7 height 22
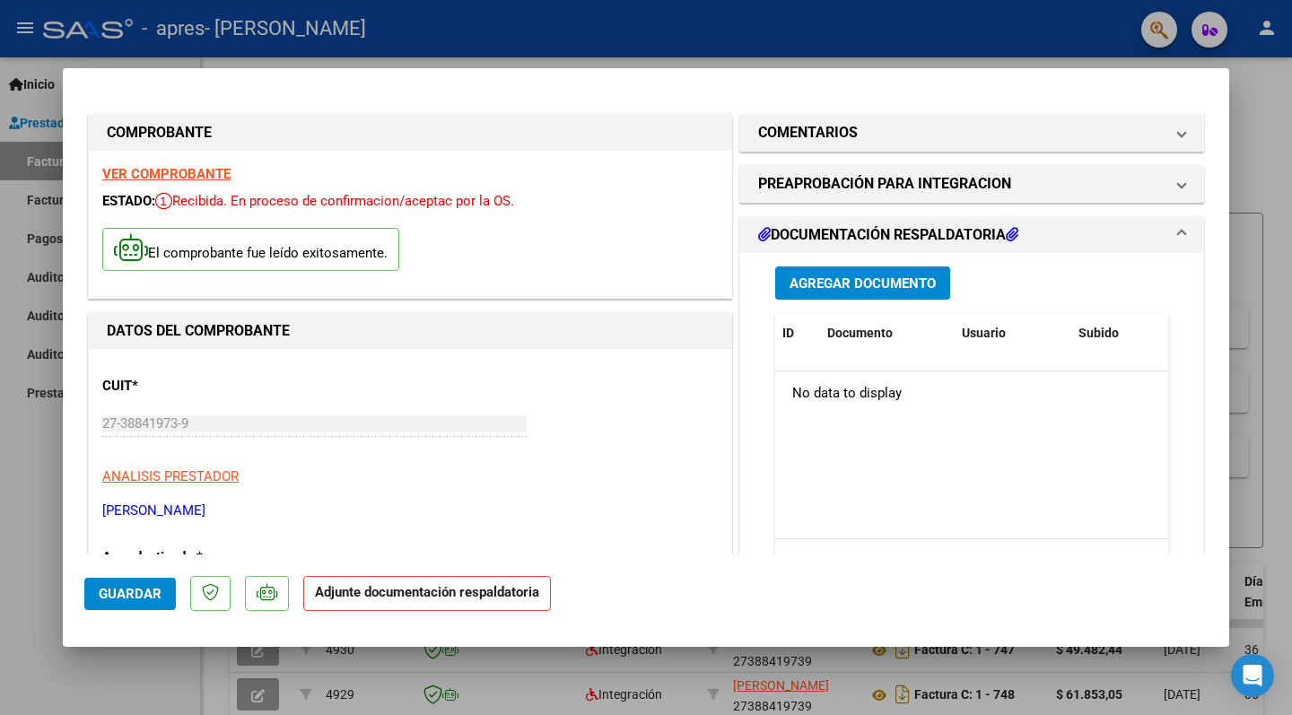
click at [916, 278] on span "Agregar Documento" at bounding box center [863, 283] width 146 height 16
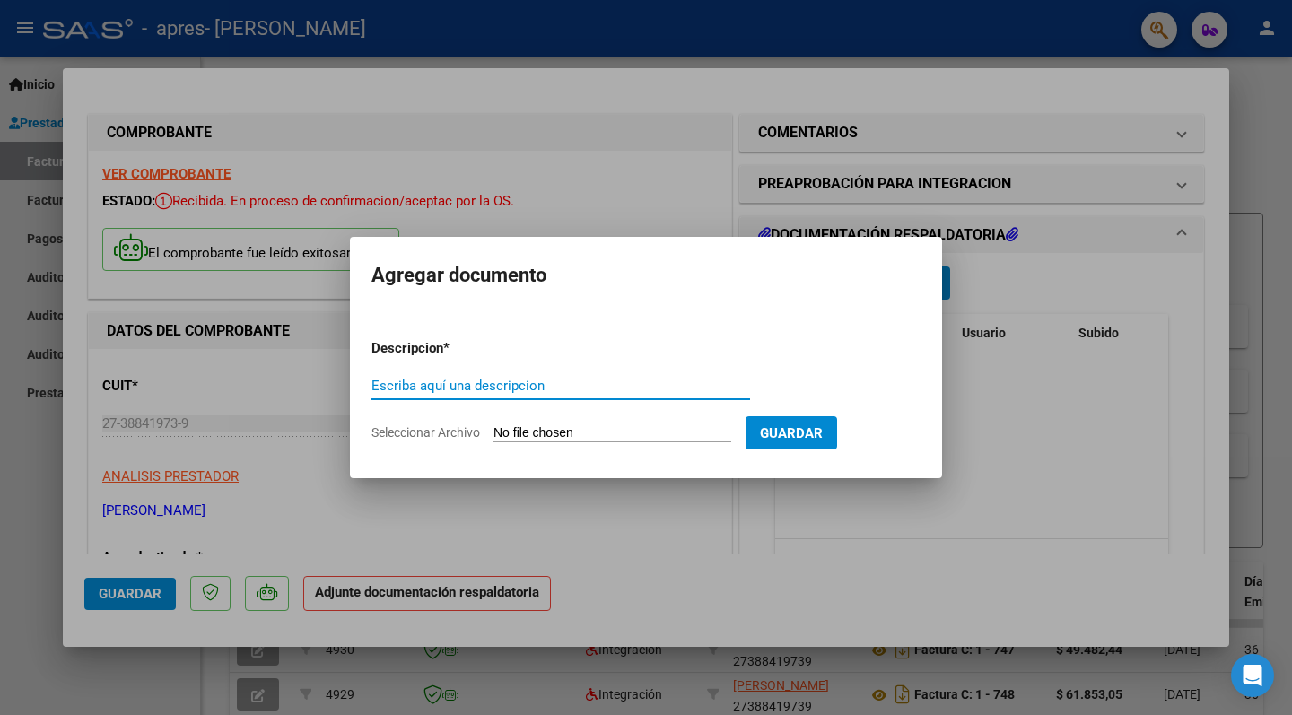
click at [547, 429] on input "Seleccionar Archivo" at bounding box center [612, 433] width 238 height 17
type input "C:\fakepath\CamScanner [DATE] 10.39.pdf"
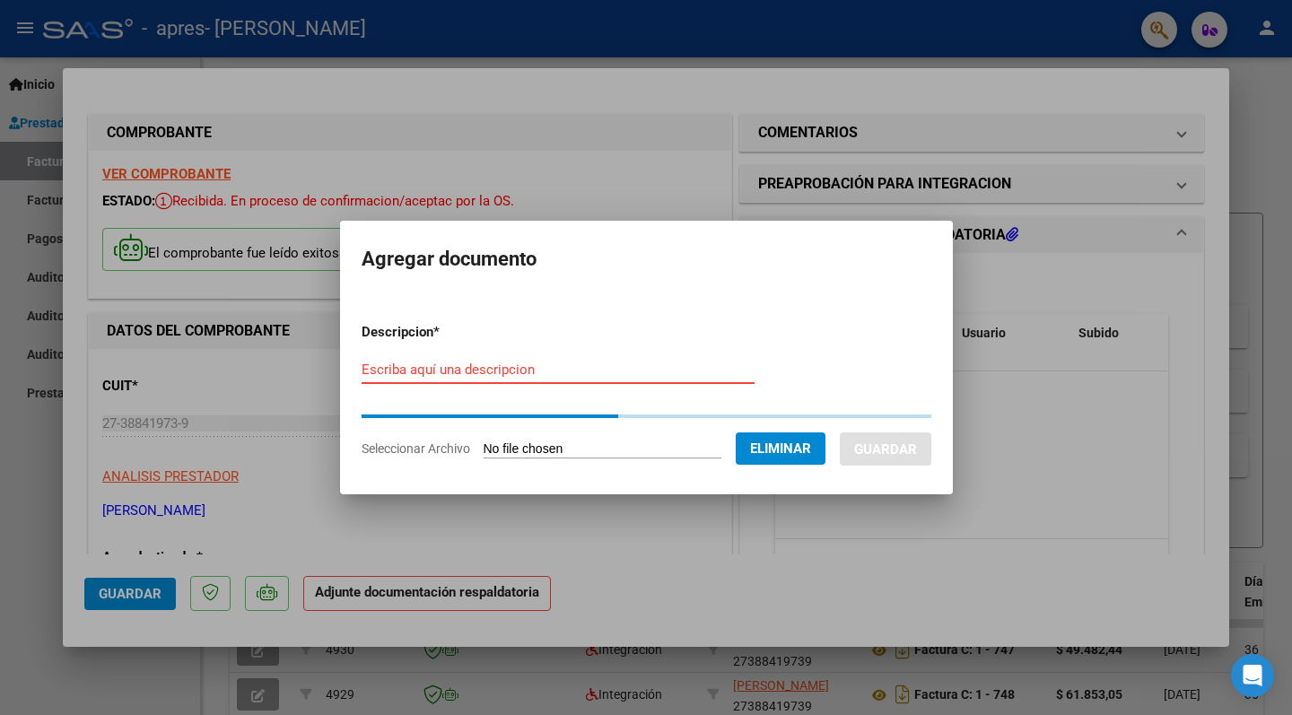
click at [520, 373] on input "Escriba aquí una descripcion" at bounding box center [558, 370] width 393 height 16
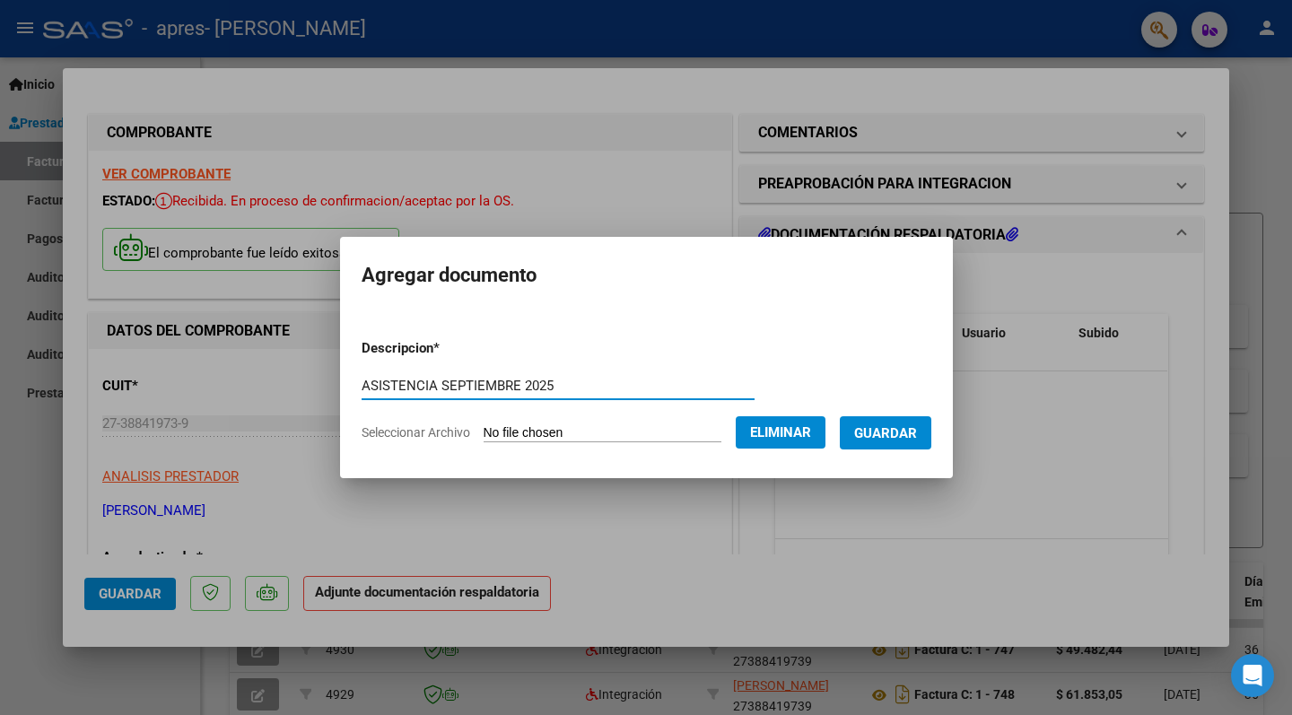
type input "ASISTENCIA SEPTIEMBRE 2025"
click at [912, 432] on span "Guardar" at bounding box center [885, 433] width 63 height 16
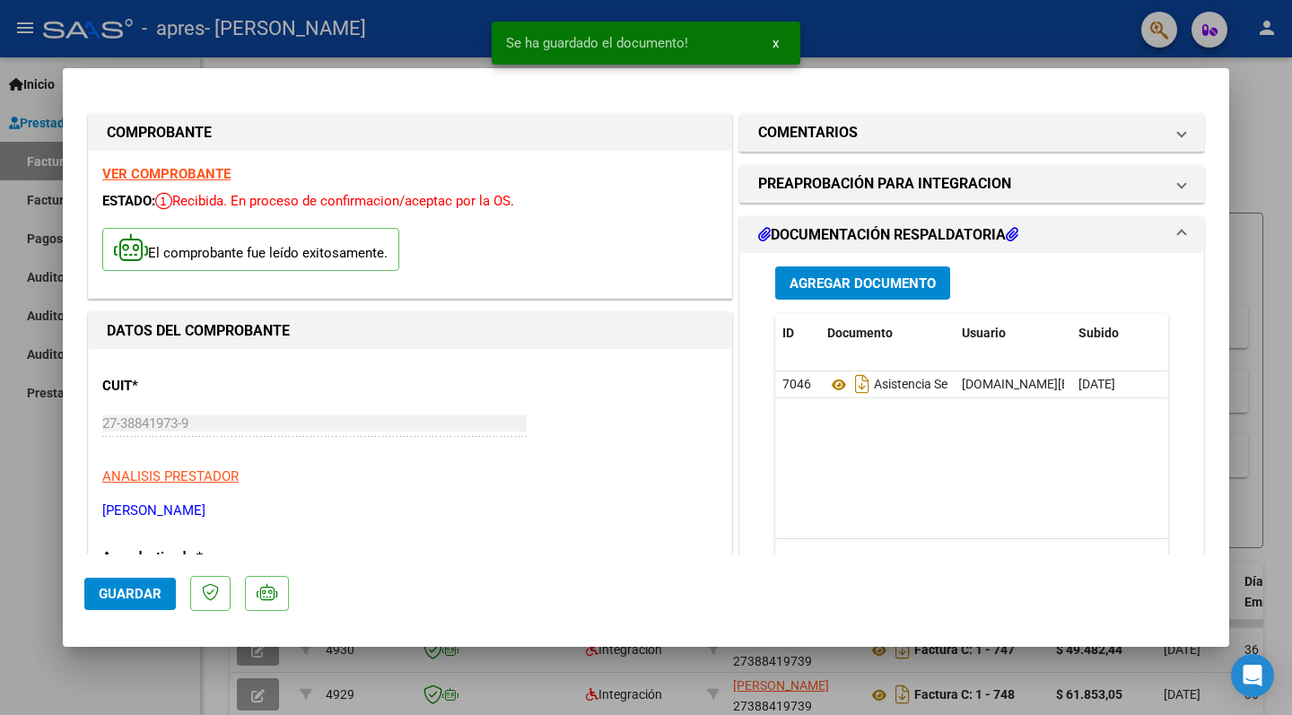
click at [142, 588] on span "Guardar" at bounding box center [130, 594] width 63 height 16
